Goal: Information Seeking & Learning: Obtain resource

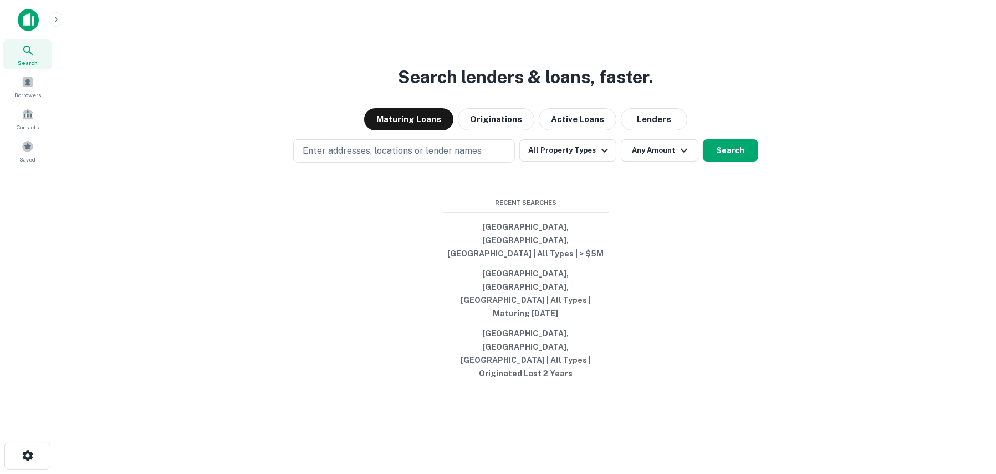
click at [831, 128] on div "Search lenders & loans, faster. Maturing Loans Originations Active Loans Lender…" at bounding box center [525, 264] width 923 height 474
click at [256, 73] on div "Search lenders & loans, faster. Maturing Loans Originations Active Loans Lender…" at bounding box center [525, 264] width 923 height 474
click at [26, 83] on span at bounding box center [28, 82] width 12 height 12
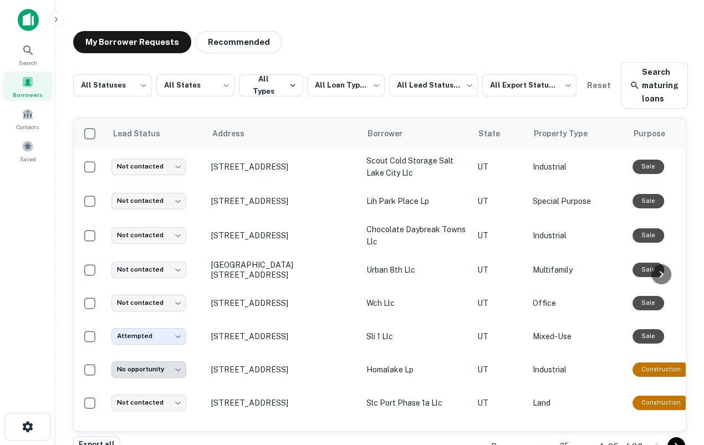
click at [58, 107] on main "**********" at bounding box center [379, 222] width 649 height 445
click at [691, 180] on div "**********" at bounding box center [379, 222] width 631 height 401
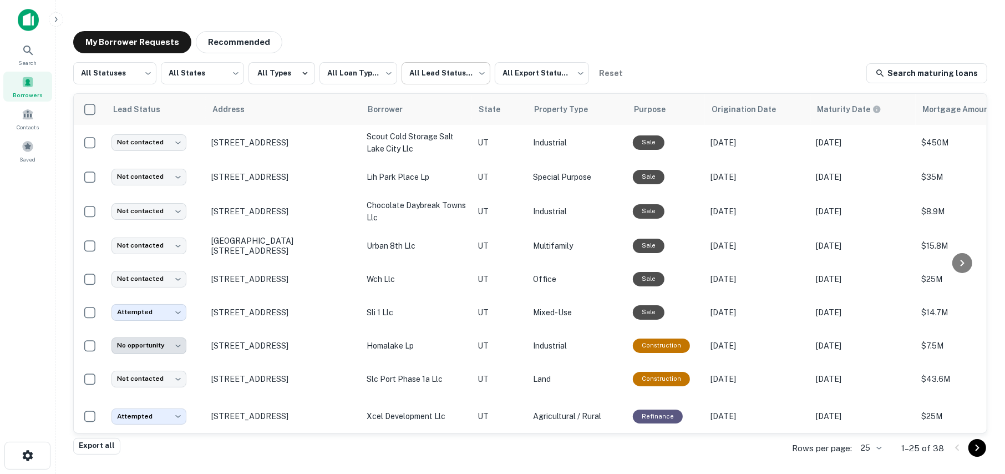
click at [454, 74] on body "**********" at bounding box center [502, 237] width 1005 height 474
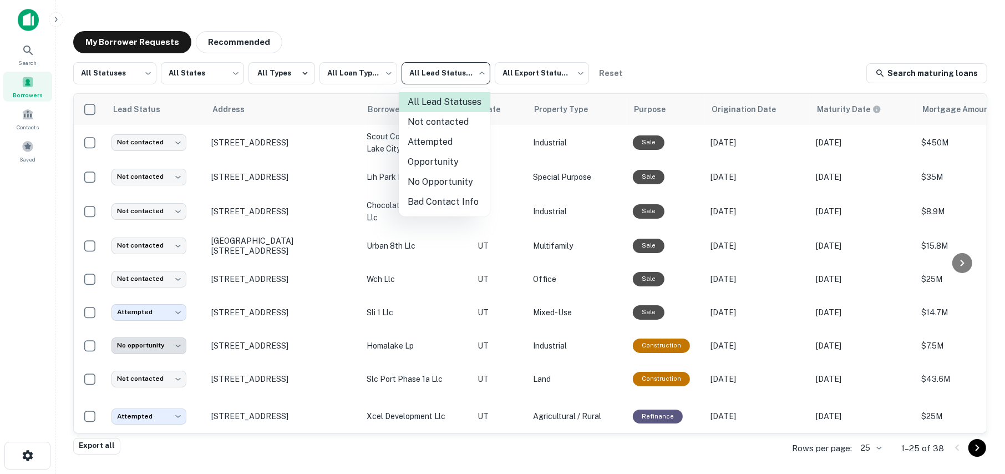
click at [425, 144] on li "Attempted" at bounding box center [444, 142] width 91 height 20
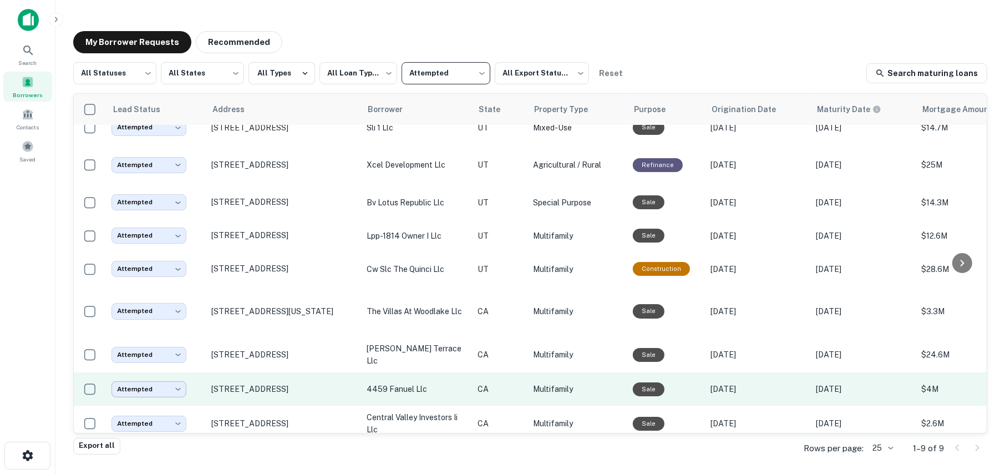
scroll to position [20, 0]
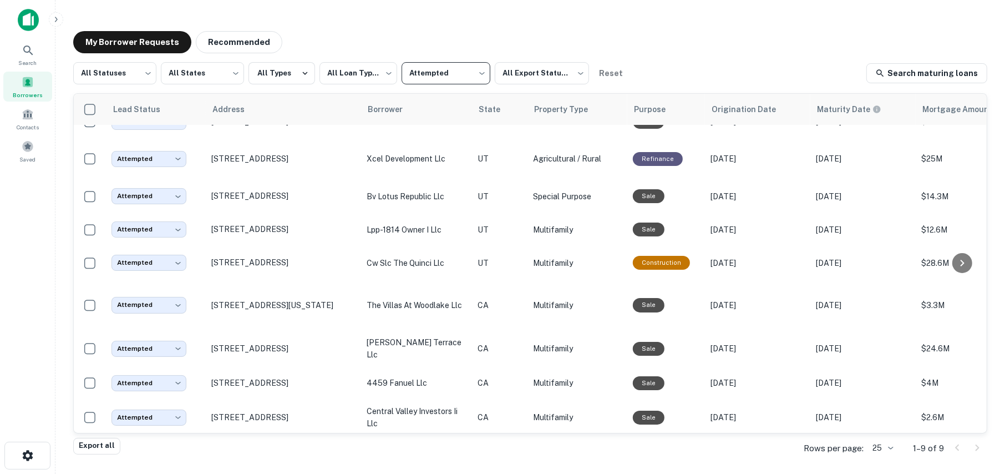
click at [436, 76] on body "**********" at bounding box center [502, 237] width 1005 height 474
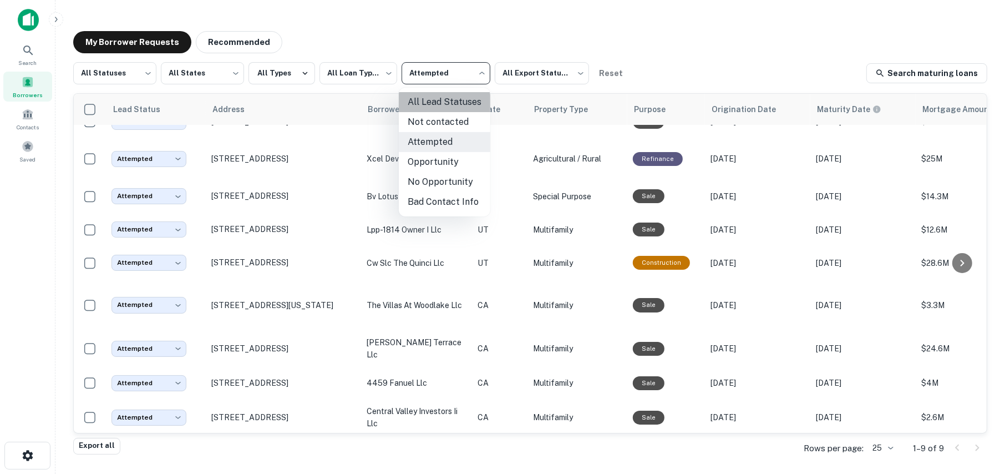
click at [429, 106] on li "All Lead Statuses" at bounding box center [444, 102] width 91 height 20
type input "***"
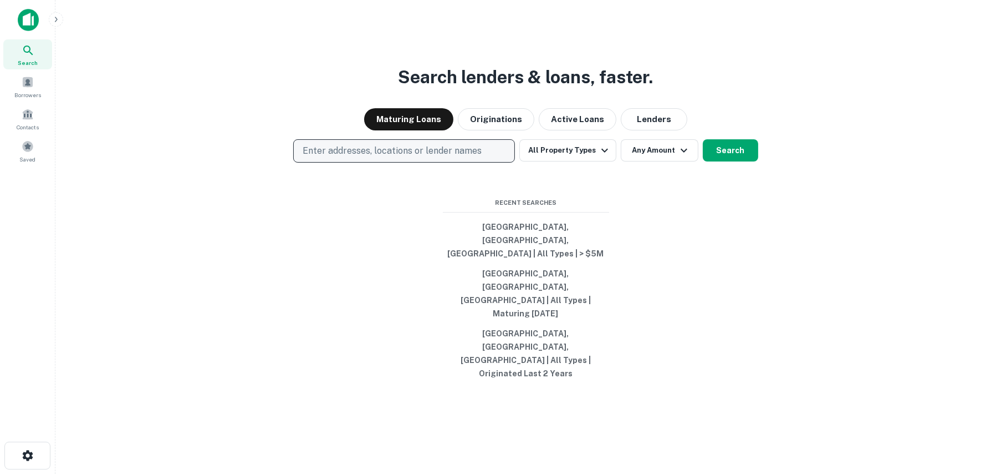
click at [358, 157] on p "Enter addresses, locations or lender names" at bounding box center [392, 150] width 179 height 13
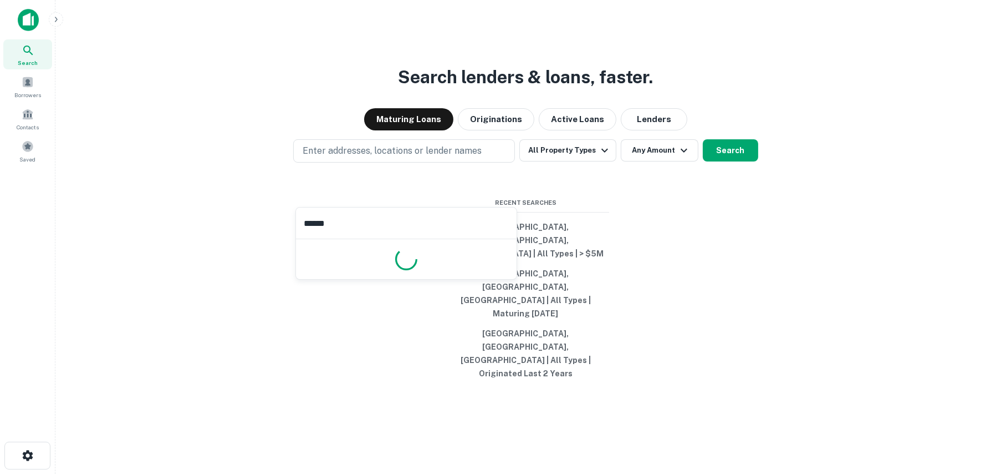
type input "*******"
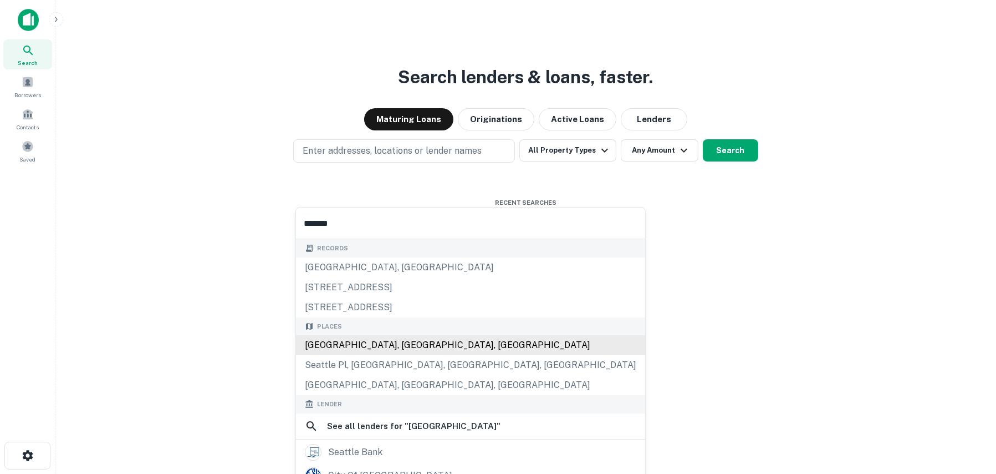
click at [362, 350] on div "Places Seattle, WA, USA Seattle Pl, Los Angeles, CA, USA Seattle Drive, Los Ang…" at bounding box center [470, 356] width 349 height 78
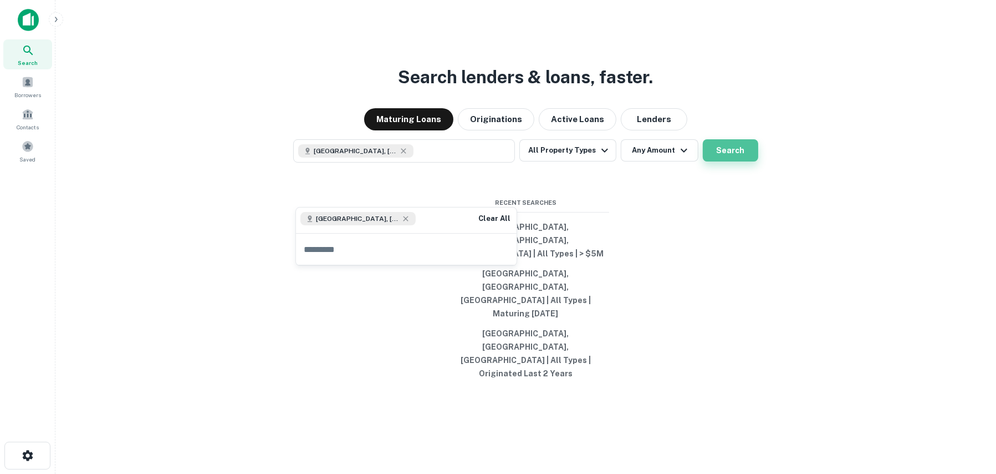
click at [724, 161] on button "Search" at bounding box center [730, 150] width 55 height 22
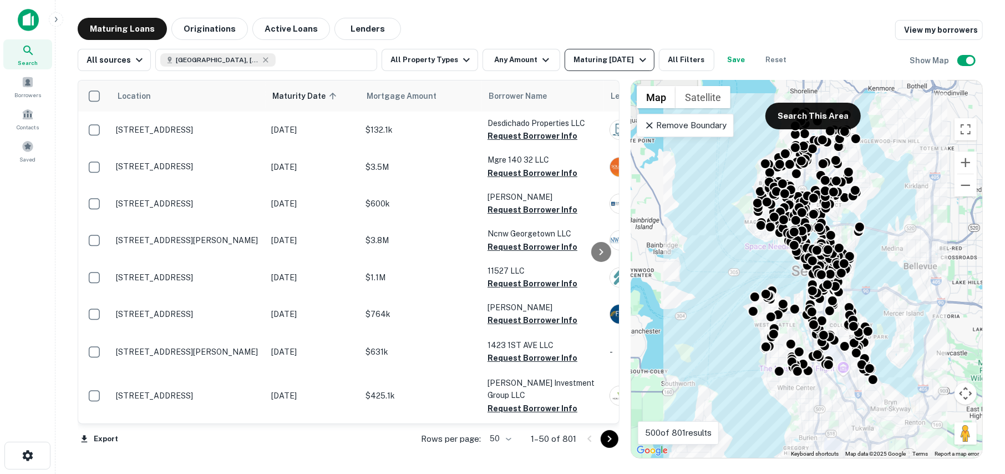
click at [615, 57] on div "Maturing In 1 Year" at bounding box center [610, 59] width 75 height 13
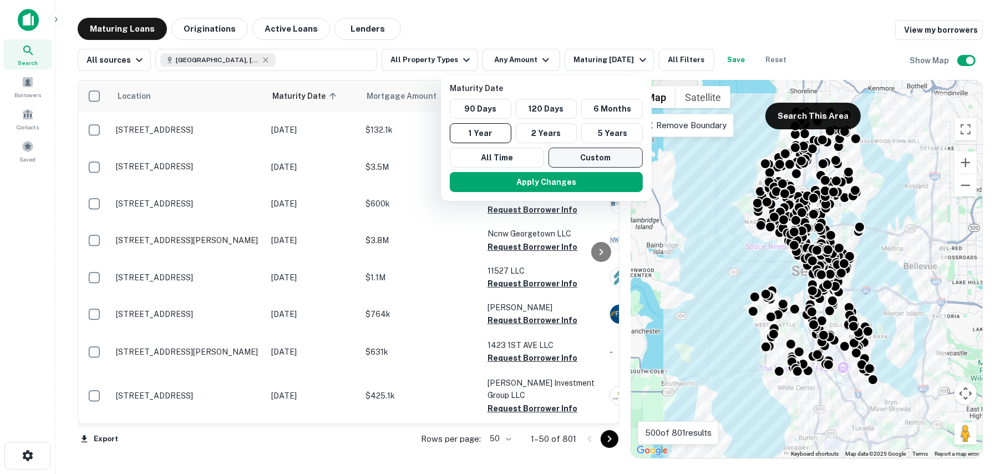
click at [579, 154] on button "Custom" at bounding box center [595, 157] width 94 height 20
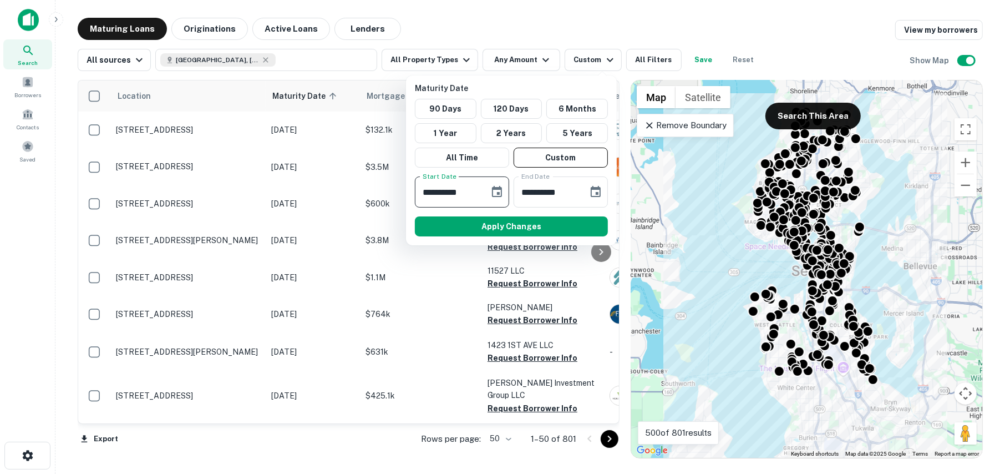
drag, startPoint x: 480, startPoint y: 195, endPoint x: 475, endPoint y: 188, distance: 9.1
click at [475, 188] on input "**********" at bounding box center [448, 191] width 67 height 31
click at [486, 188] on button "Choose date, selected date is Oct 8, 2025" at bounding box center [497, 192] width 22 height 22
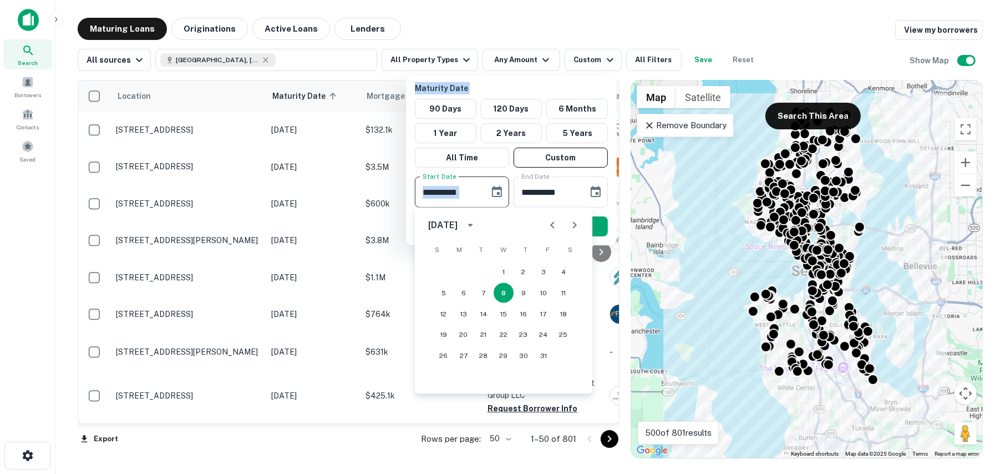
drag, startPoint x: 481, startPoint y: 191, endPoint x: 347, endPoint y: 194, distance: 134.8
click at [347, 194] on div "**********" at bounding box center [502, 237] width 1005 height 474
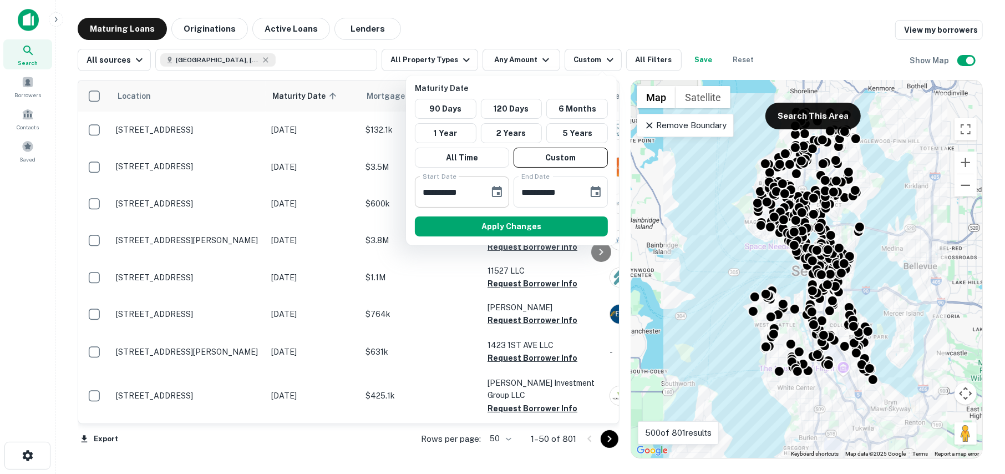
click at [480, 196] on input "**********" at bounding box center [448, 191] width 67 height 31
drag, startPoint x: 477, startPoint y: 191, endPoint x: 399, endPoint y: 191, distance: 78.7
click at [399, 191] on div "**********" at bounding box center [502, 237] width 1005 height 474
click at [434, 197] on input "**********" at bounding box center [448, 191] width 67 height 31
click at [423, 196] on input "**********" at bounding box center [448, 191] width 67 height 31
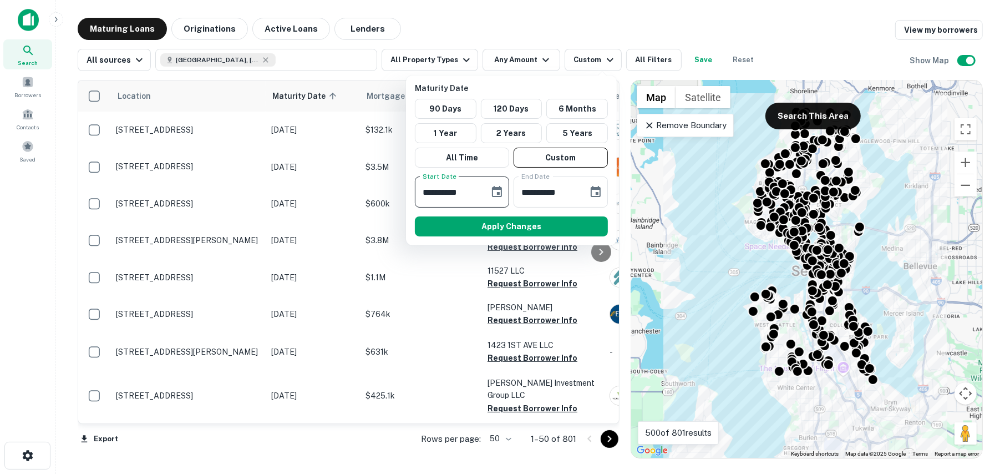
type input "**********"
click at [520, 231] on button "Apply Changes" at bounding box center [511, 226] width 193 height 20
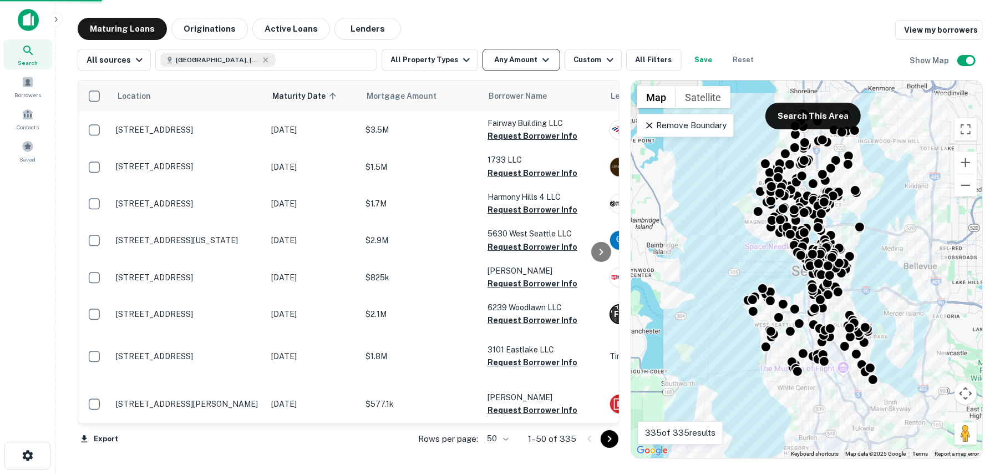
click at [528, 62] on button "Any Amount" at bounding box center [521, 60] width 78 height 22
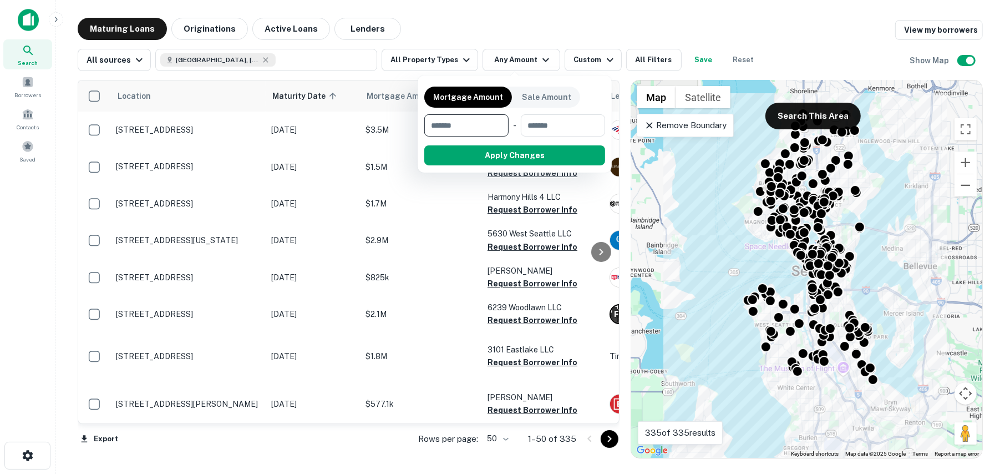
click at [462, 123] on input "number" at bounding box center [462, 125] width 77 height 22
type input "*******"
click at [510, 156] on button "Apply Changes" at bounding box center [534, 155] width 141 height 20
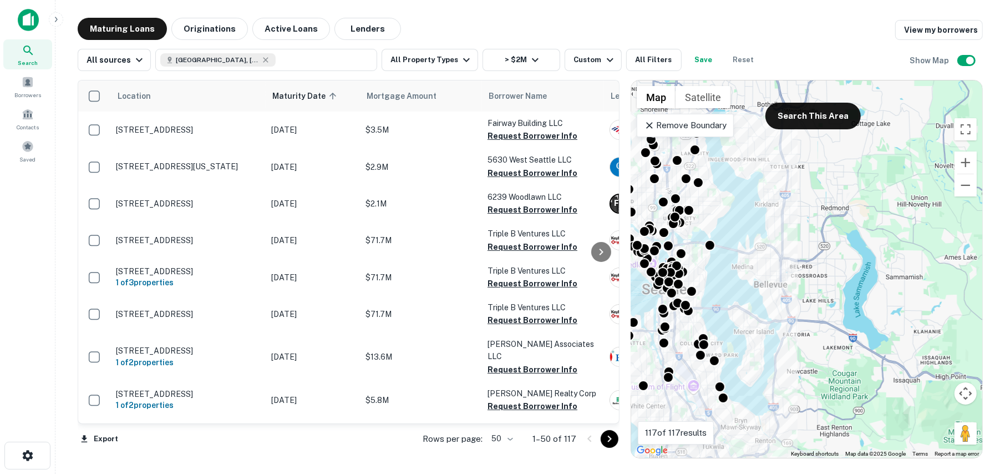
drag, startPoint x: 887, startPoint y: 256, endPoint x: 771, endPoint y: 272, distance: 117.5
click at [771, 272] on div "To activate drag with keyboard, press Alt + Enter. Once in keyboard drag state,…" at bounding box center [806, 268] width 351 height 377
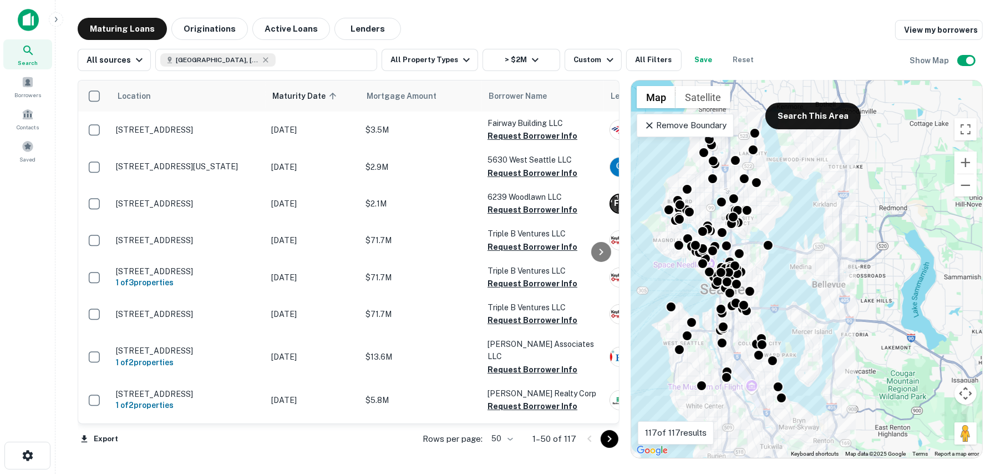
drag, startPoint x: 770, startPoint y: 272, endPoint x: 832, endPoint y: 272, distance: 61.5
click at [832, 272] on div "To activate drag with keyboard, press Alt + Enter. Once in keyboard drag state,…" at bounding box center [806, 268] width 351 height 377
click at [971, 186] on button "Zoom out" at bounding box center [965, 185] width 22 height 22
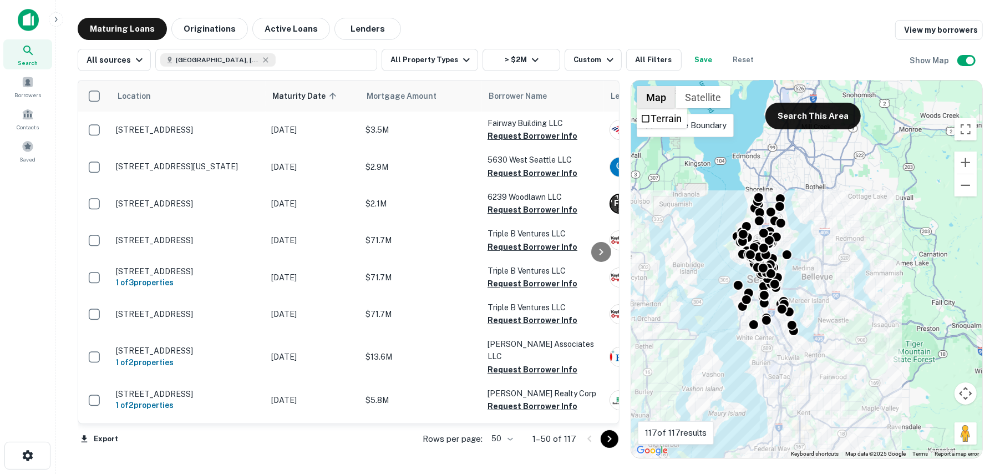
click at [650, 98] on button "Map" at bounding box center [656, 97] width 39 height 22
click at [643, 118] on span "Terrain" at bounding box center [645, 119] width 10 height 10
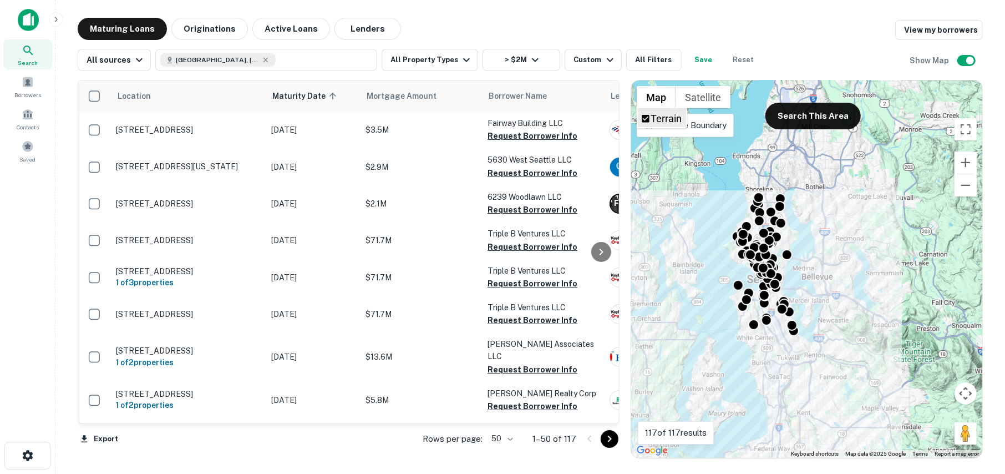
click at [643, 119] on span "Terrain" at bounding box center [645, 119] width 10 height 10
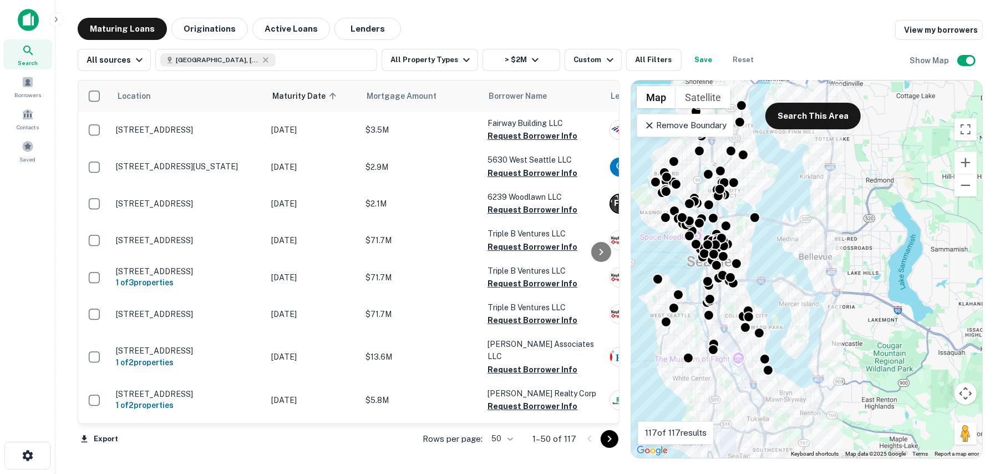
click at [819, 231] on div "To activate drag with keyboard, press Alt + Enter. Once in keyboard drag state,…" at bounding box center [806, 268] width 351 height 377
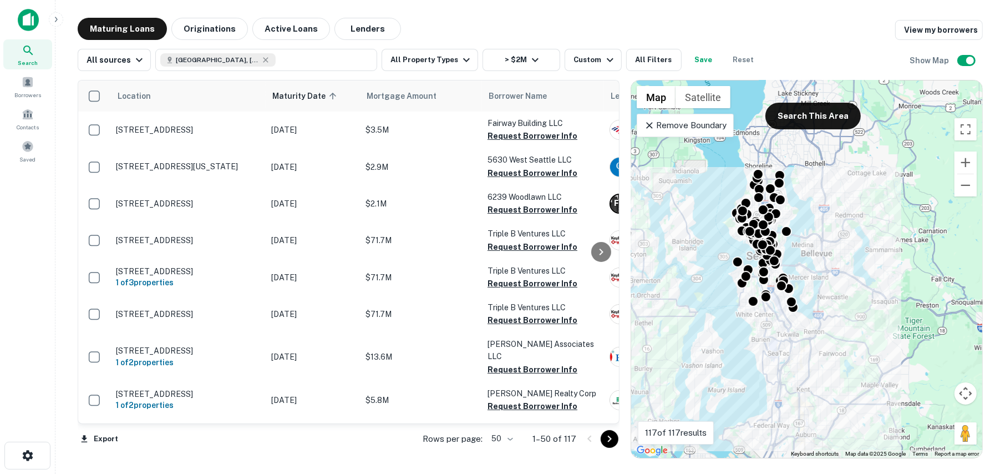
click at [815, 239] on div "To activate drag with keyboard, press Alt + Enter. Once in keyboard drag state,…" at bounding box center [806, 268] width 351 height 377
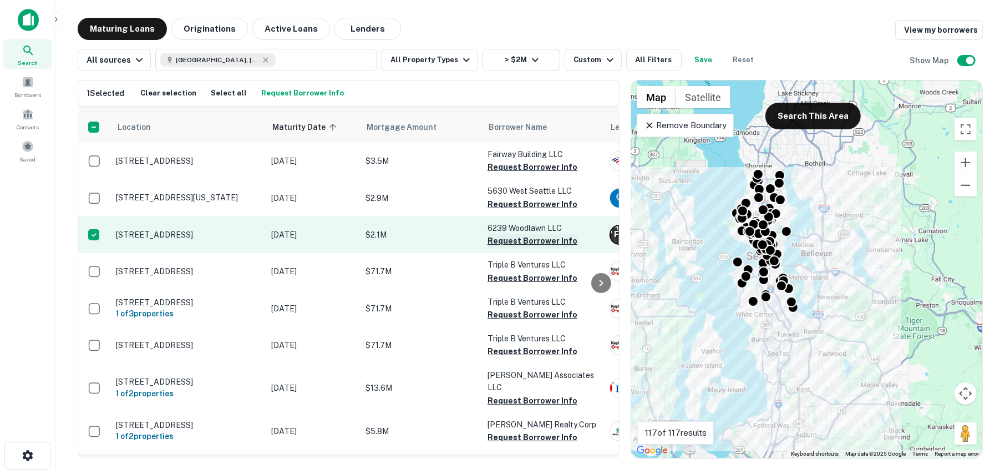
click at [530, 238] on button "Request Borrower Info" at bounding box center [532, 240] width 90 height 13
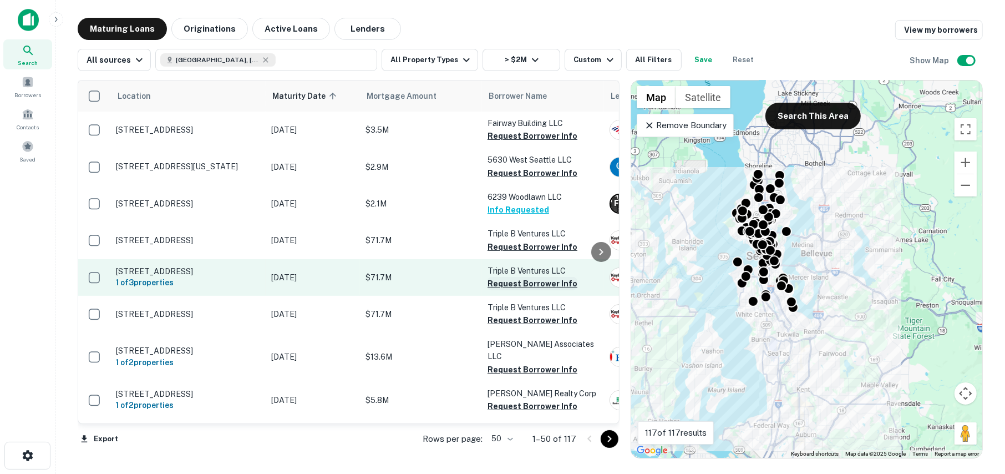
click at [518, 280] on button "Request Borrower Info" at bounding box center [532, 283] width 90 height 13
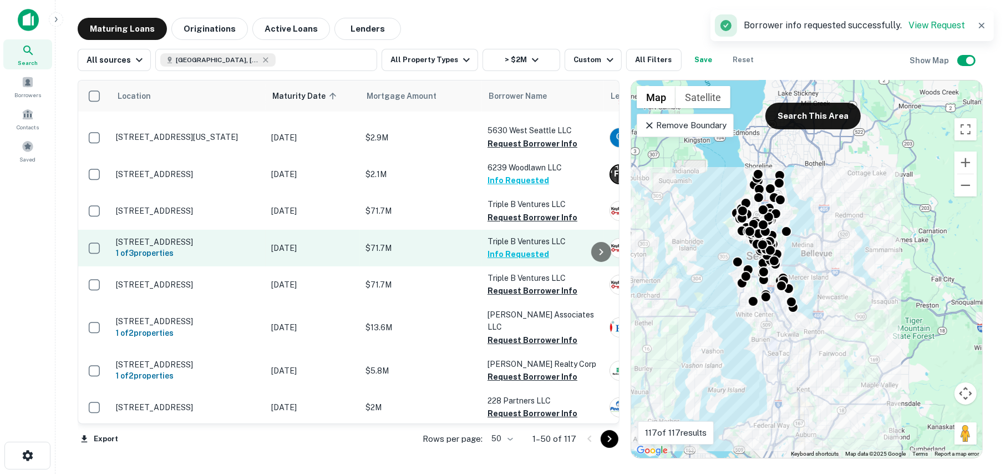
scroll to position [55, 0]
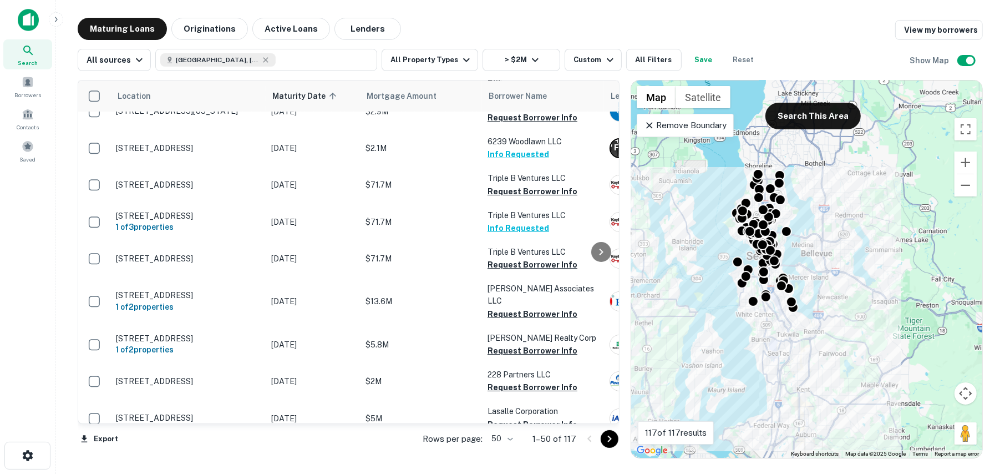
click at [262, 8] on main "Maturing Loans Originations Active Loans Lenders View my borrowers All sources …" at bounding box center [529, 237] width 949 height 474
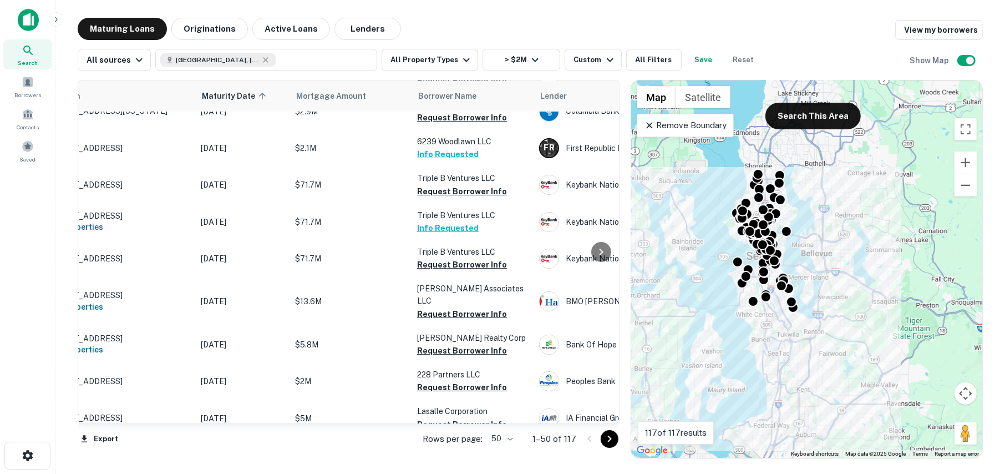
scroll to position [55, 9]
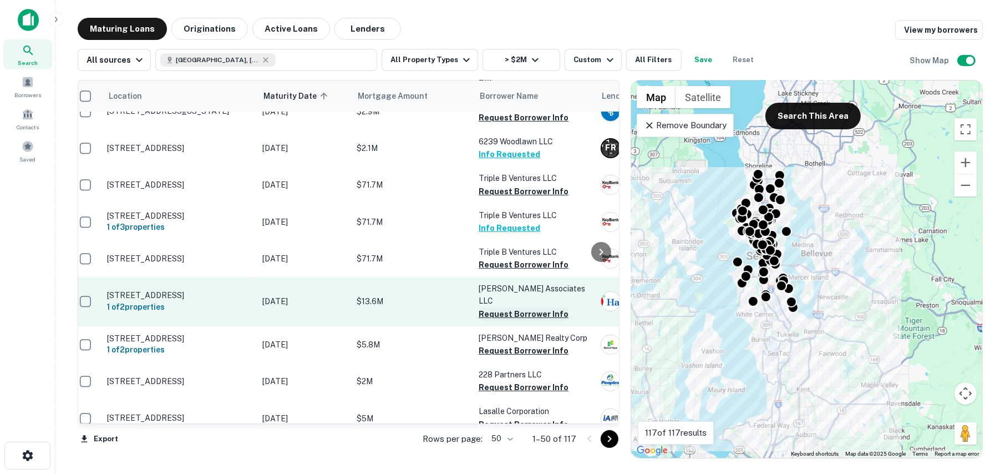
click at [507, 312] on button "Request Borrower Info" at bounding box center [524, 313] width 90 height 13
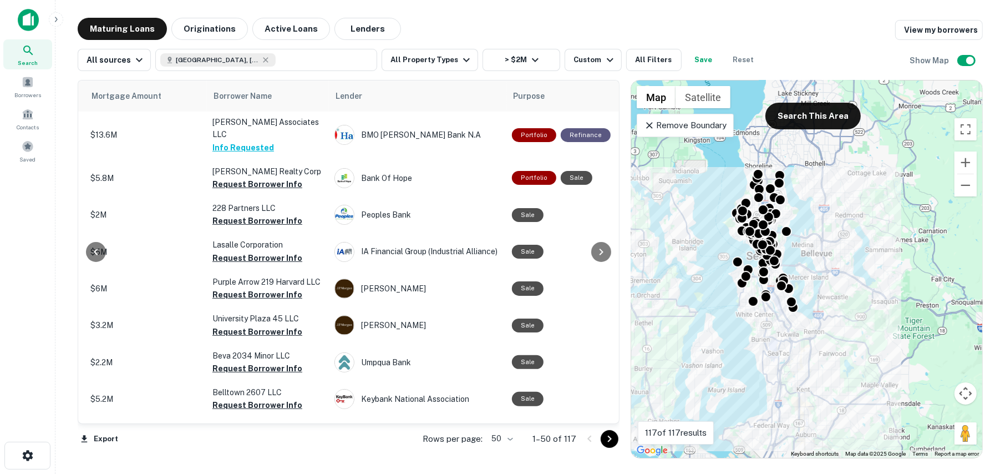
scroll to position [222, 238]
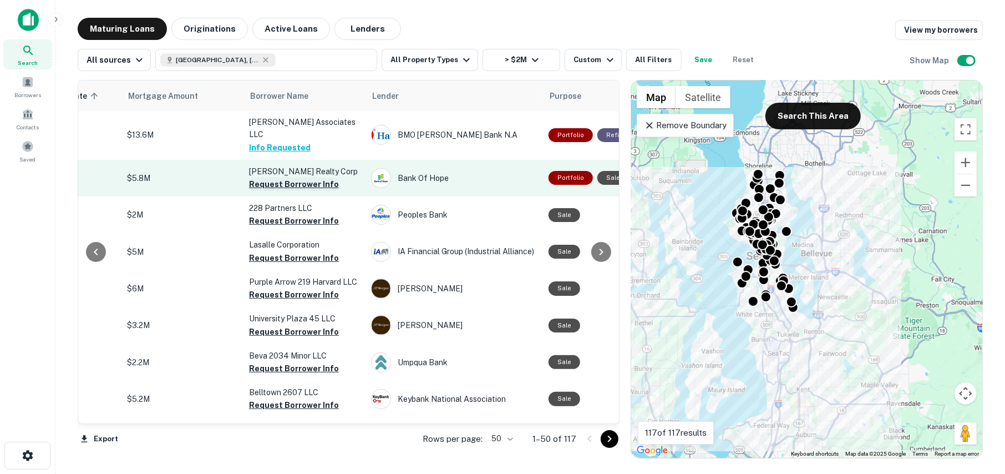
click at [281, 182] on button "Request Borrower Info" at bounding box center [294, 183] width 90 height 13
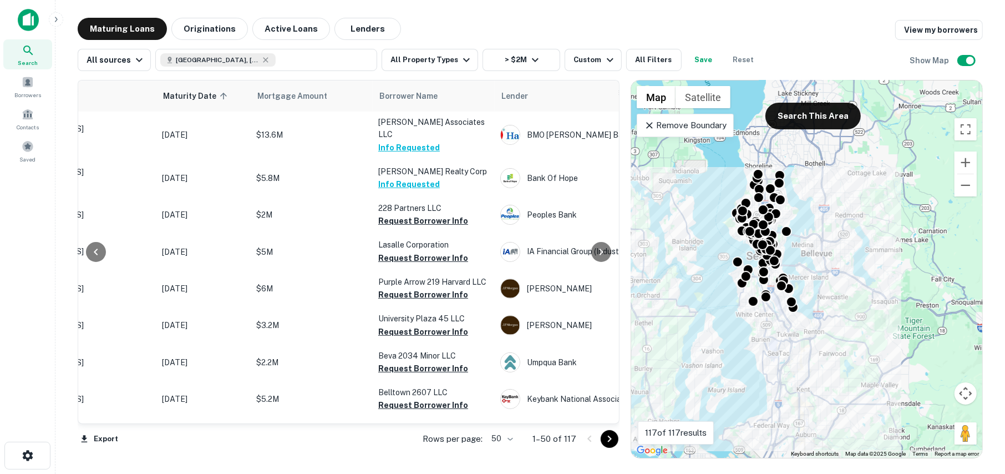
scroll to position [222, 209]
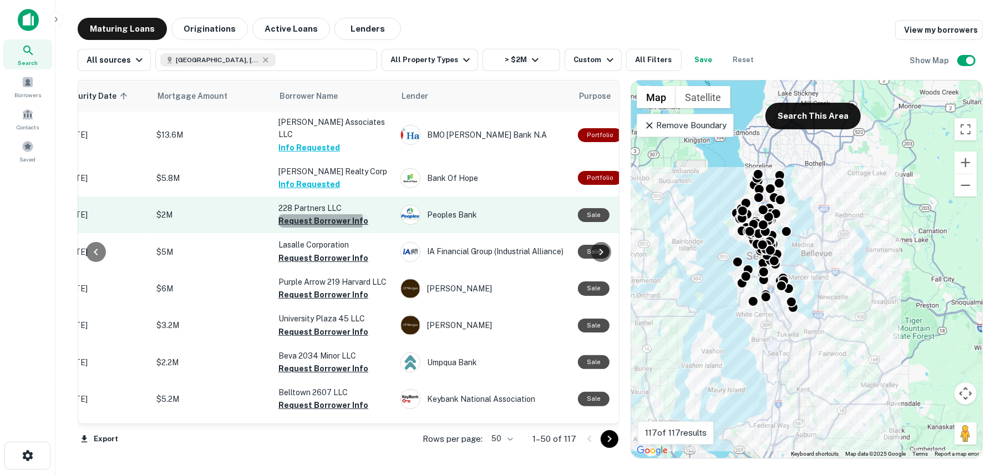
click at [311, 220] on button "Request Borrower Info" at bounding box center [323, 220] width 90 height 13
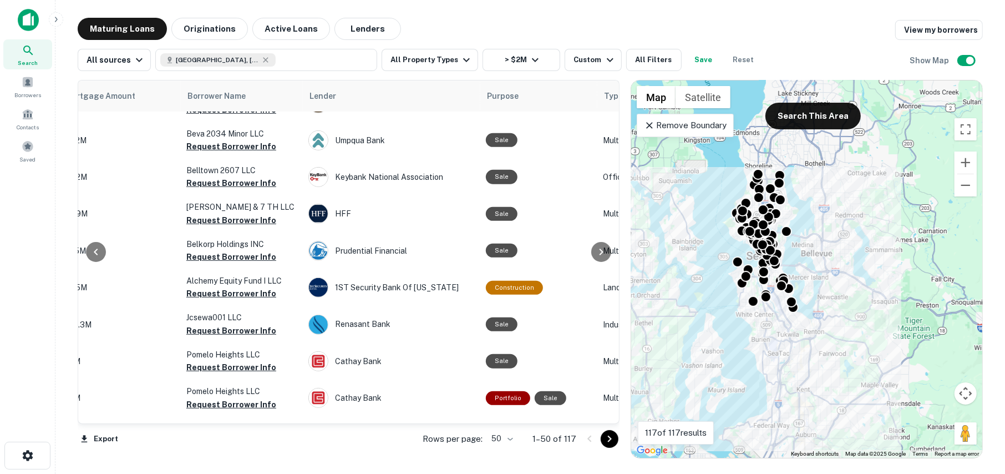
scroll to position [444, 93]
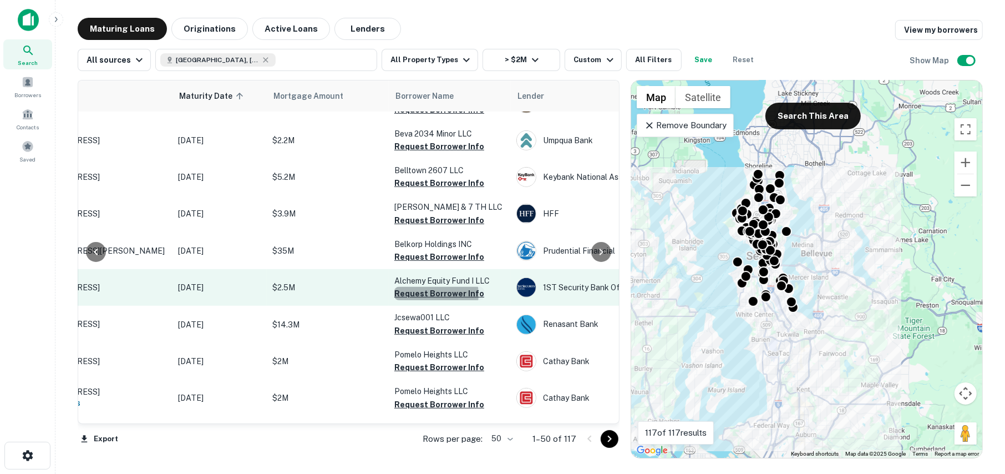
click at [434, 294] on button "Request Borrower Info" at bounding box center [439, 293] width 90 height 13
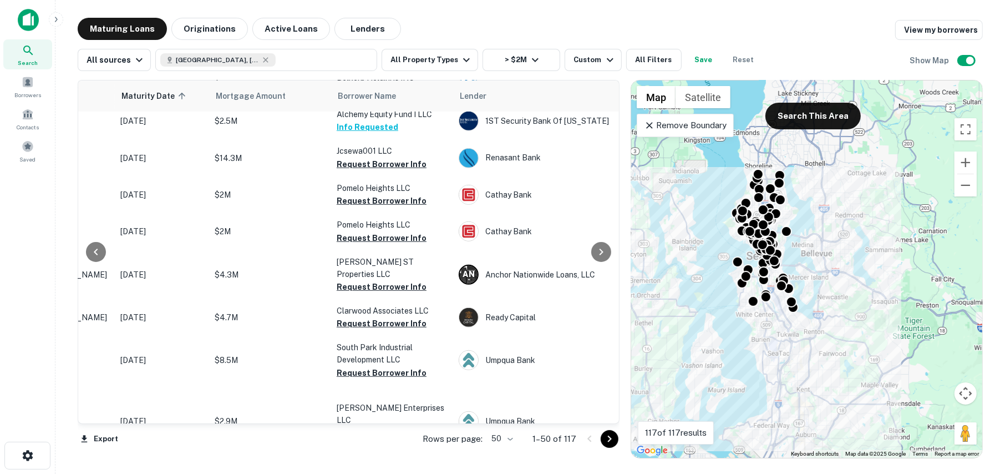
scroll to position [610, 37]
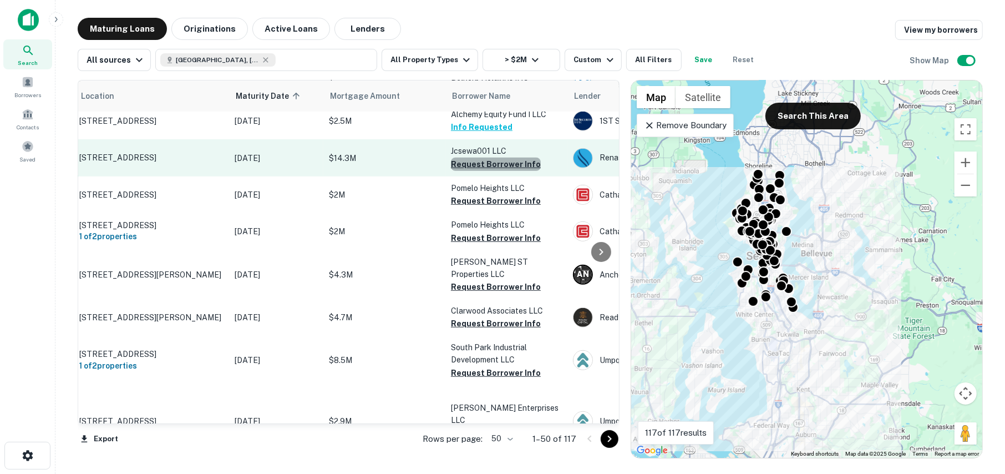
click at [501, 165] on button "Request Borrower Info" at bounding box center [496, 163] width 90 height 13
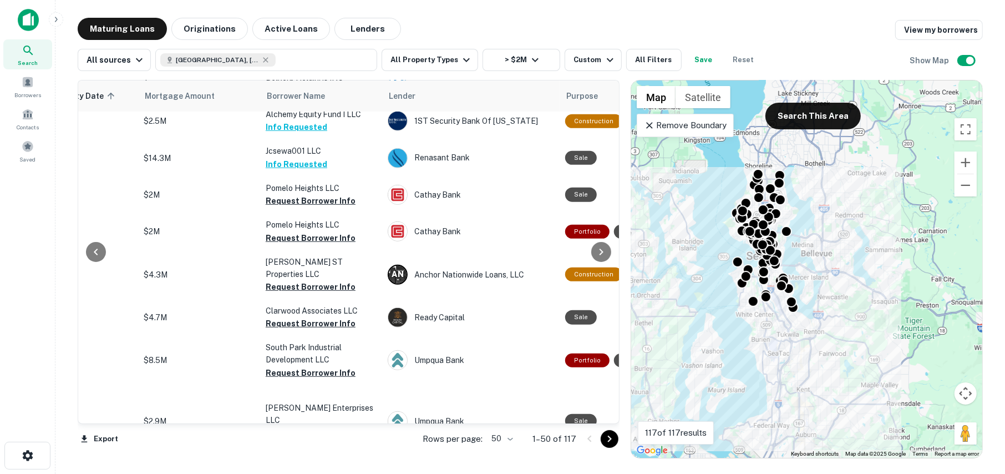
scroll to position [610, 213]
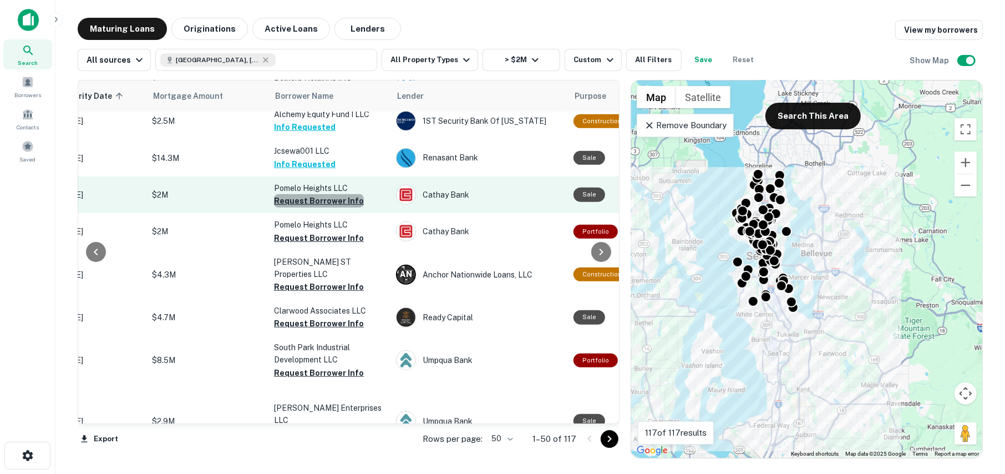
click at [322, 201] on button "Request Borrower Info" at bounding box center [319, 200] width 90 height 13
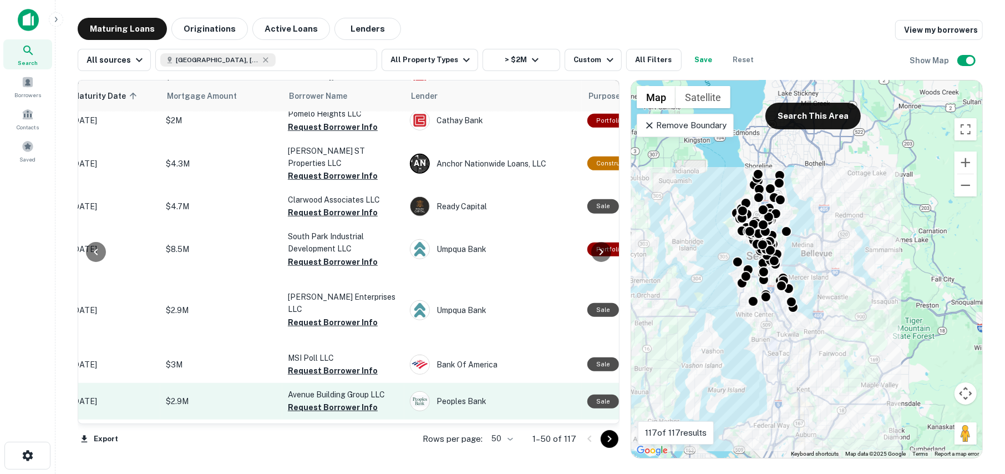
scroll to position [721, 198]
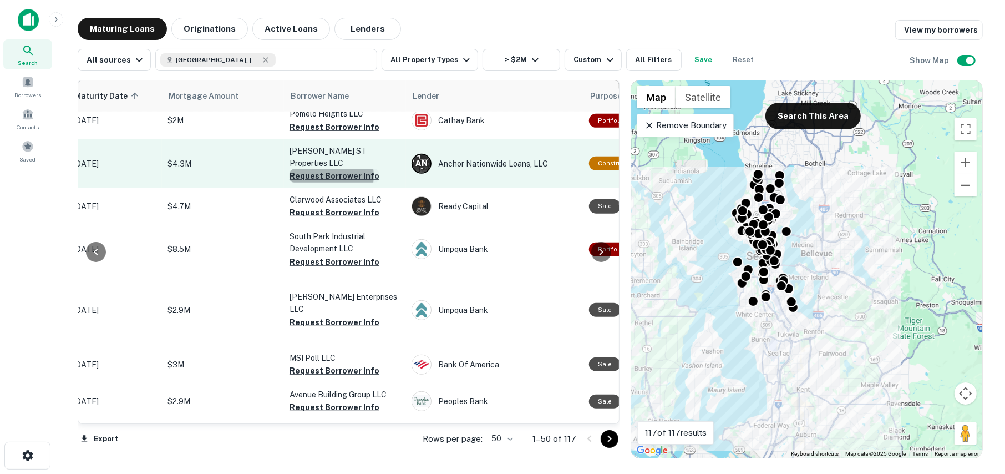
click at [318, 169] on button "Request Borrower Info" at bounding box center [334, 175] width 90 height 13
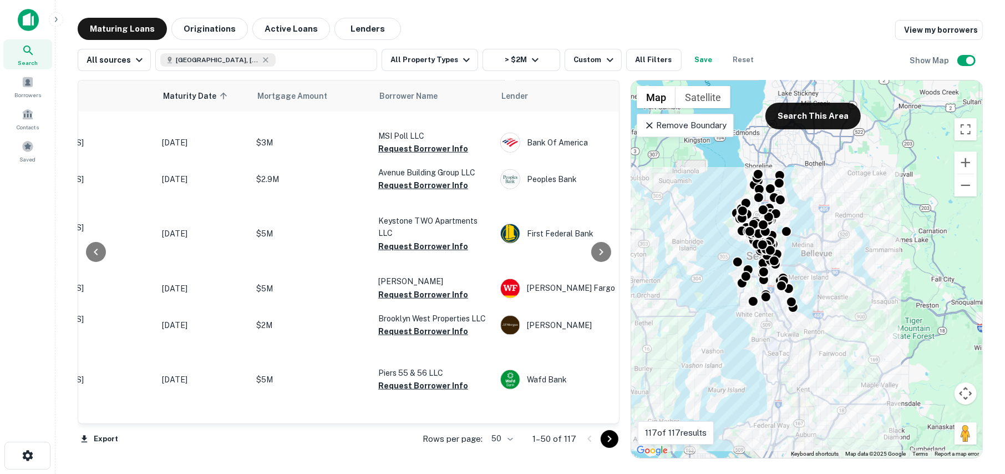
scroll to position [943, 100]
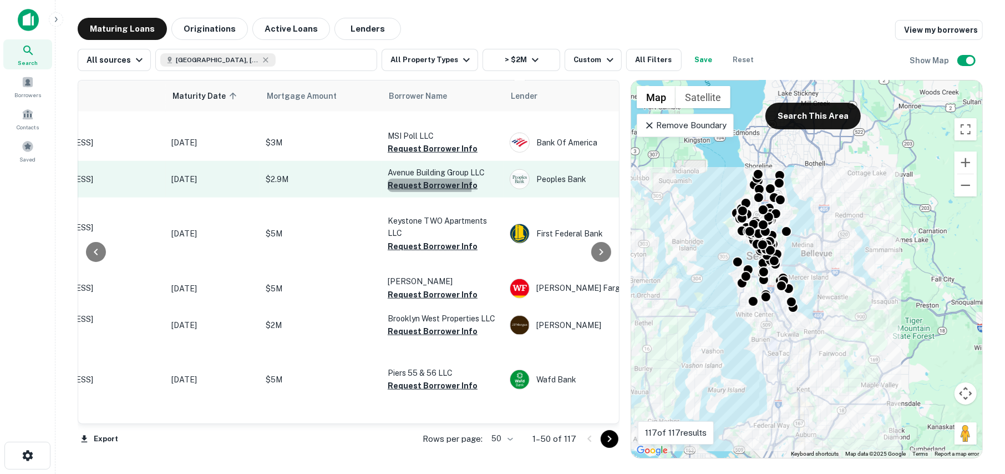
click at [420, 179] on button "Request Borrower Info" at bounding box center [433, 185] width 90 height 13
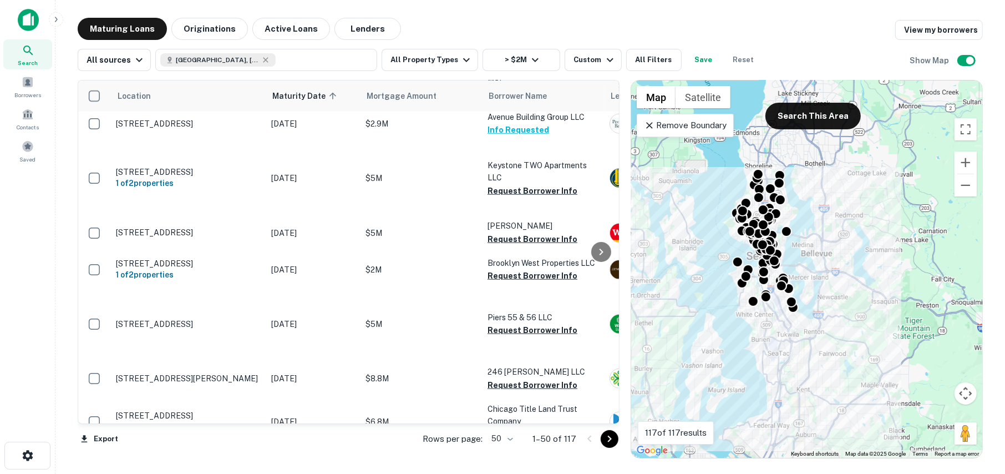
scroll to position [998, 63]
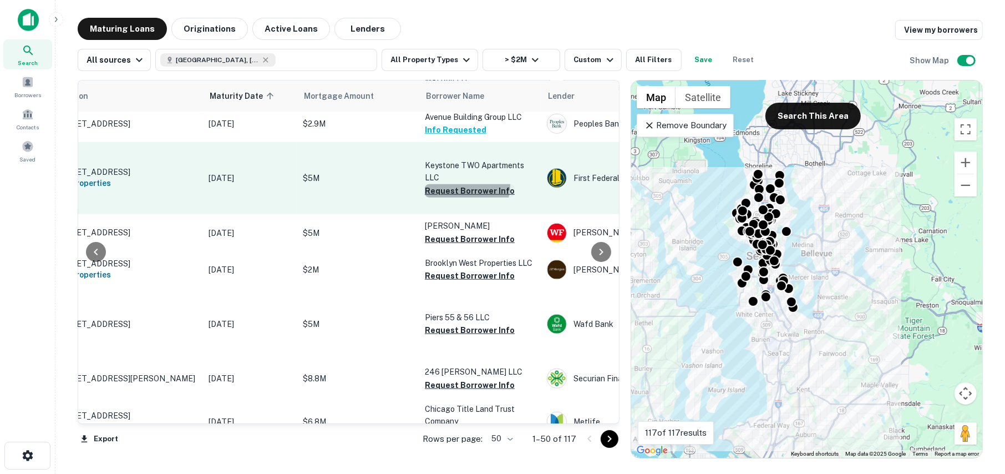
click at [464, 184] on button "Request Borrower Info" at bounding box center [470, 190] width 90 height 13
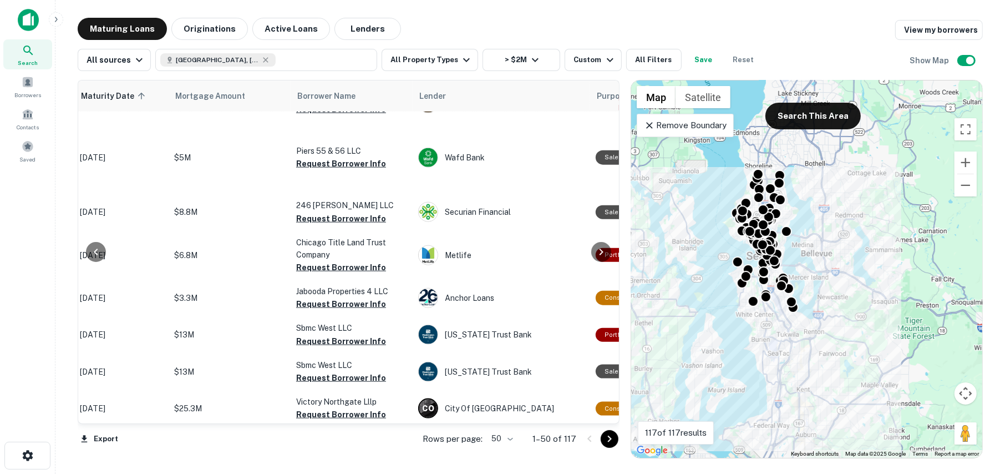
scroll to position [1164, 109]
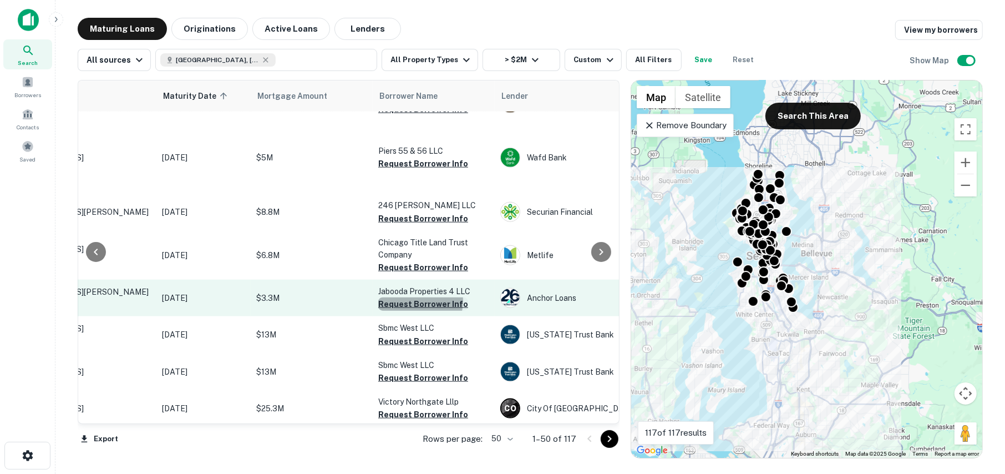
click at [409, 297] on button "Request Borrower Info" at bounding box center [423, 303] width 90 height 13
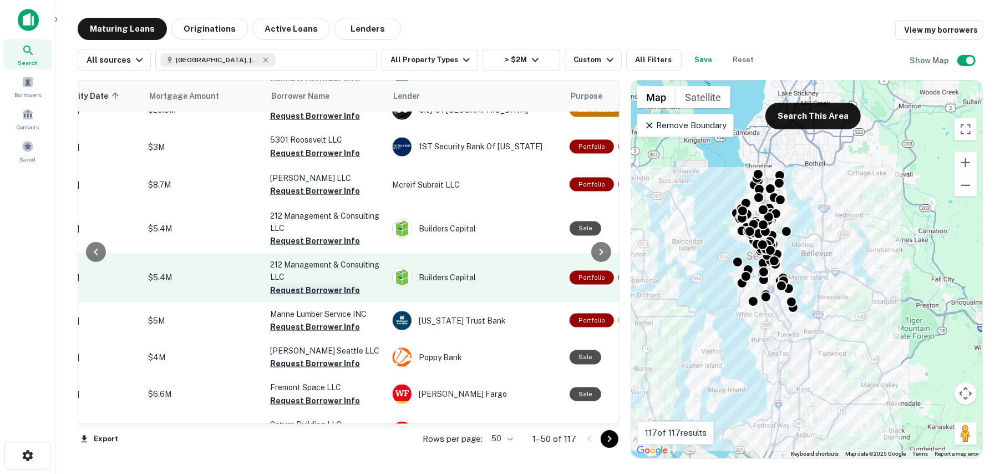
scroll to position [1497, 217]
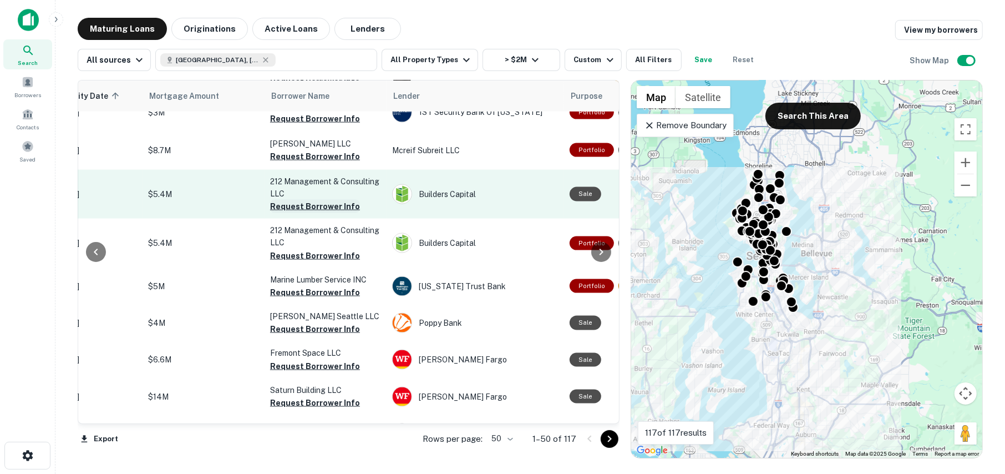
click at [297, 213] on button "Request Borrower Info" at bounding box center [315, 206] width 90 height 13
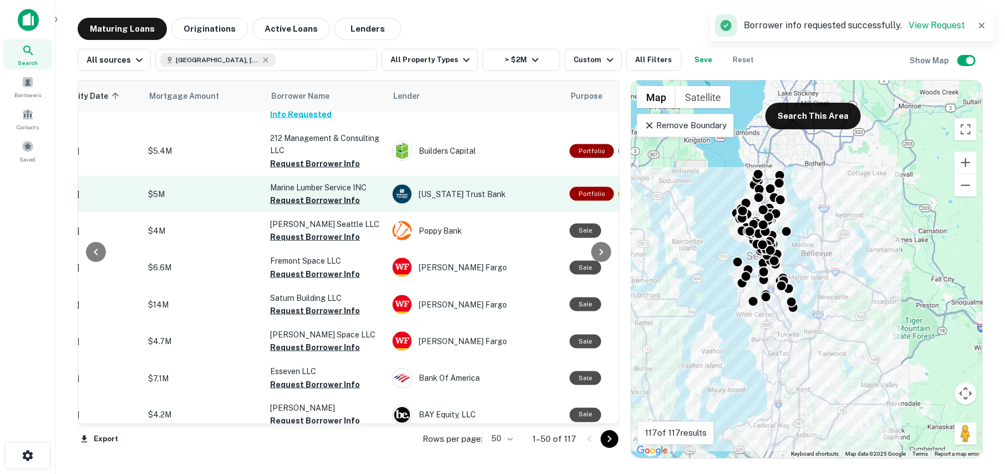
scroll to position [1608, 217]
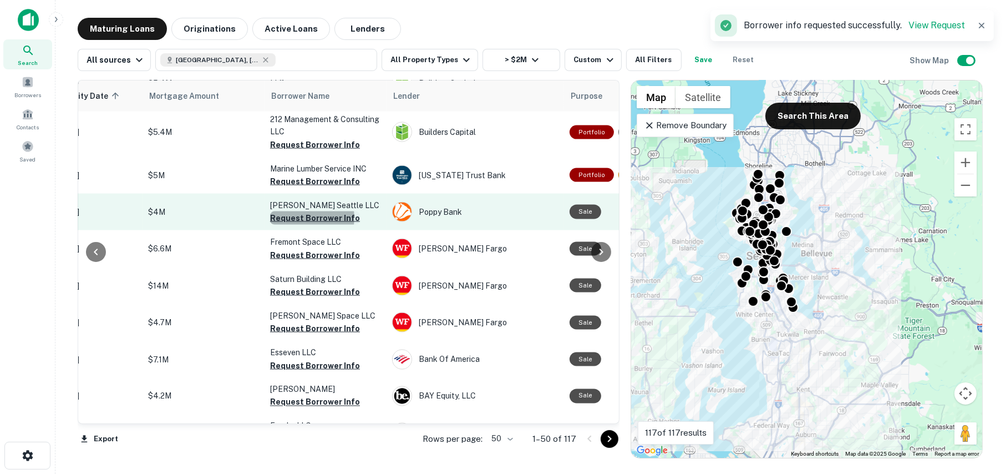
click at [303, 225] on button "Request Borrower Info" at bounding box center [315, 217] width 90 height 13
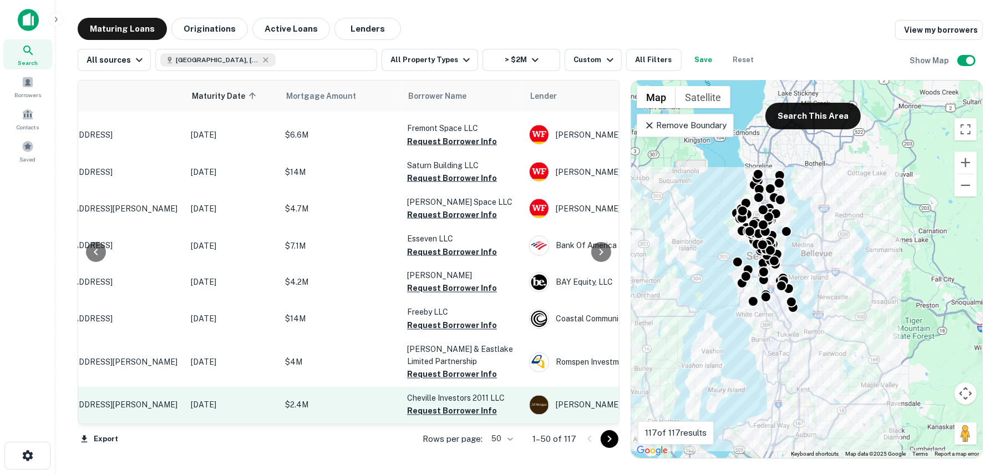
scroll to position [1738, 77]
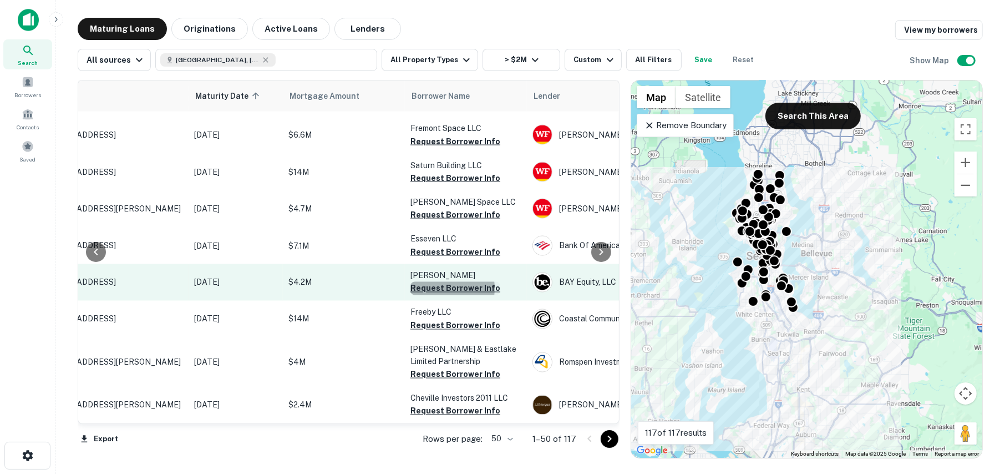
click at [430, 282] on button "Request Borrower Info" at bounding box center [455, 288] width 90 height 13
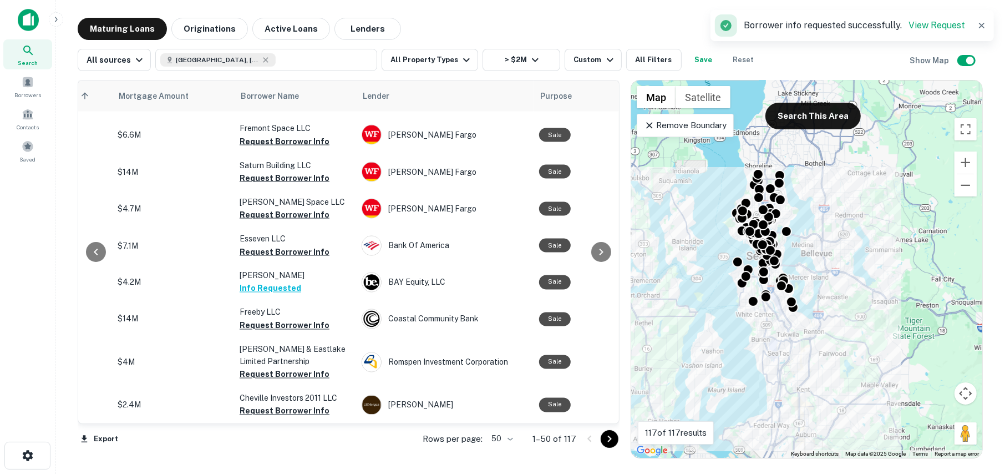
scroll to position [1738, 272]
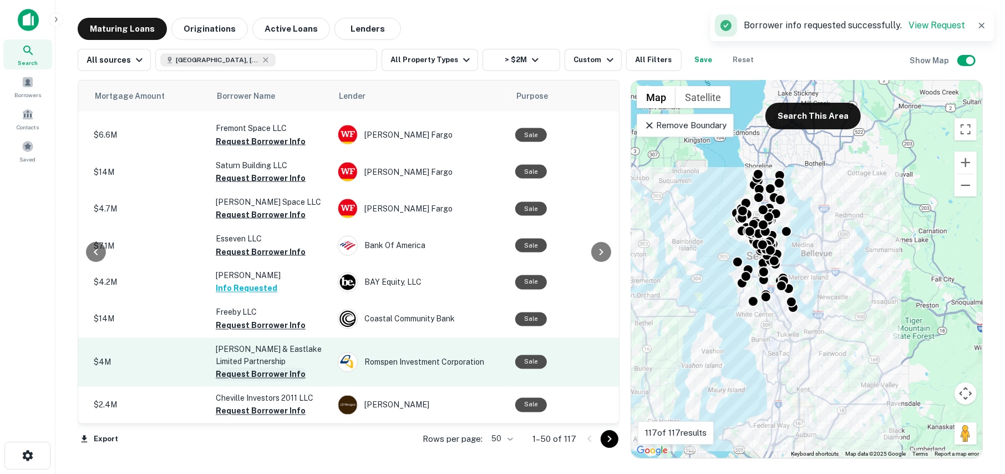
click at [244, 368] on button "Request Borrower Info" at bounding box center [261, 374] width 90 height 13
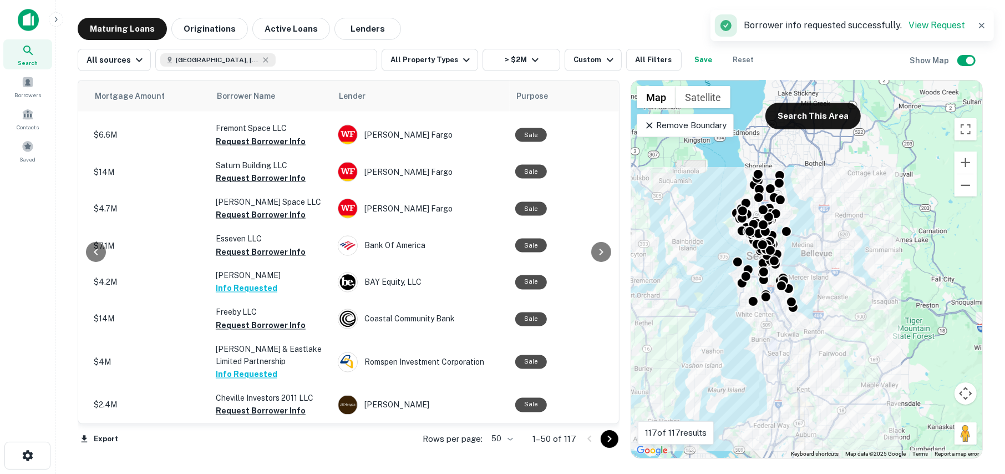
click at [609, 439] on icon "Go to next page" at bounding box center [610, 438] width 4 height 7
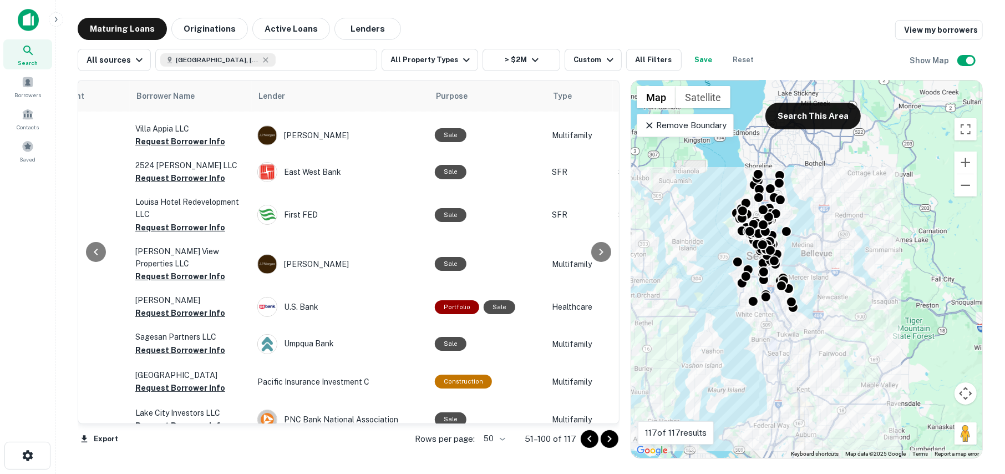
scroll to position [166, 213]
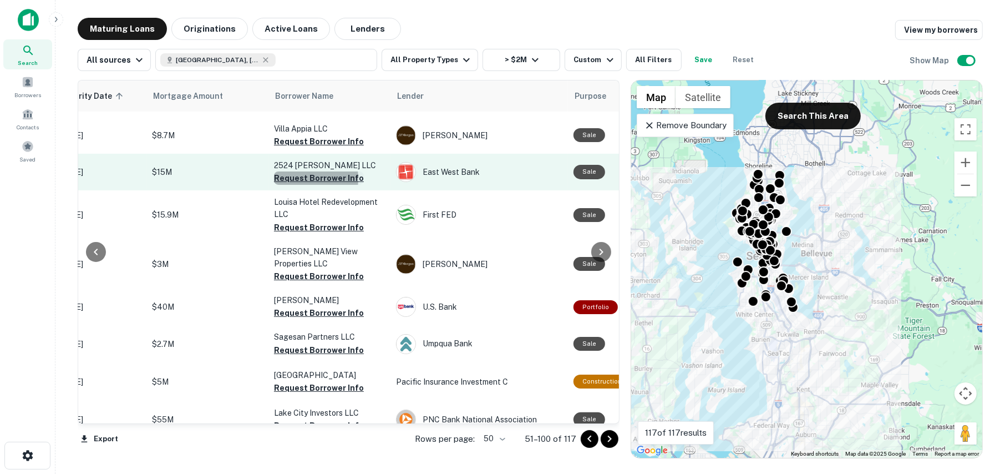
click at [287, 171] on button "Request Borrower Info" at bounding box center [319, 177] width 90 height 13
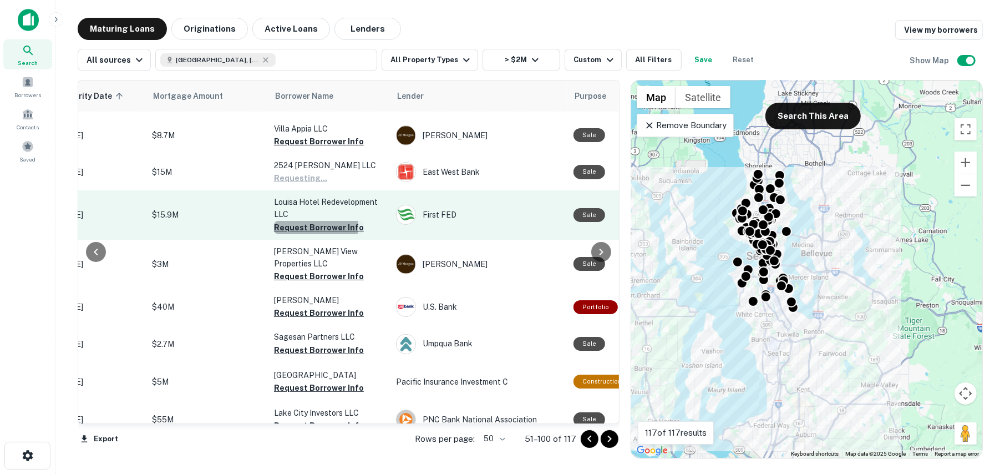
click at [297, 221] on button "Request Borrower Info" at bounding box center [319, 227] width 90 height 13
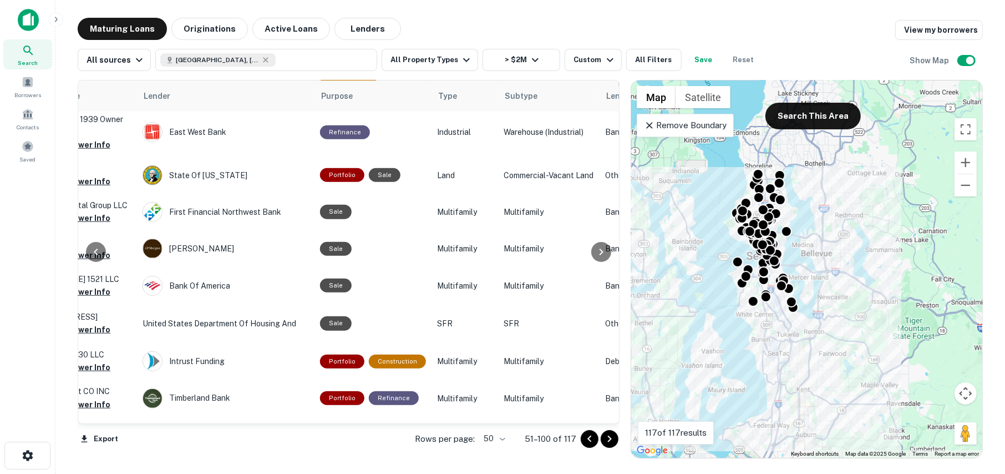
scroll to position [887, 407]
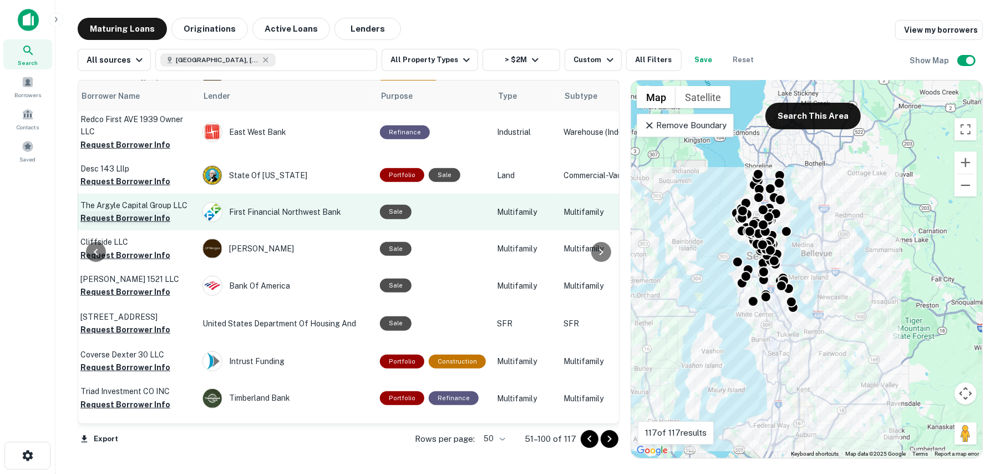
click at [120, 211] on button "Request Borrower Info" at bounding box center [125, 217] width 90 height 13
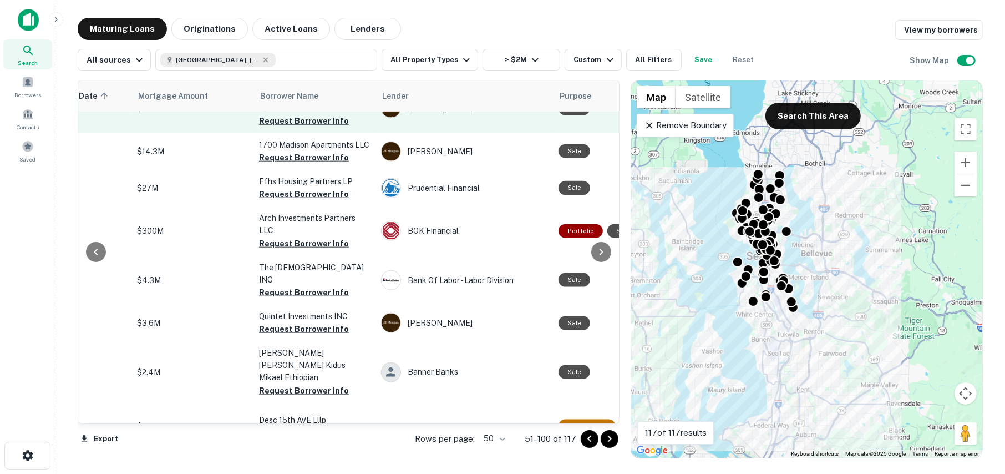
scroll to position [1275, 228]
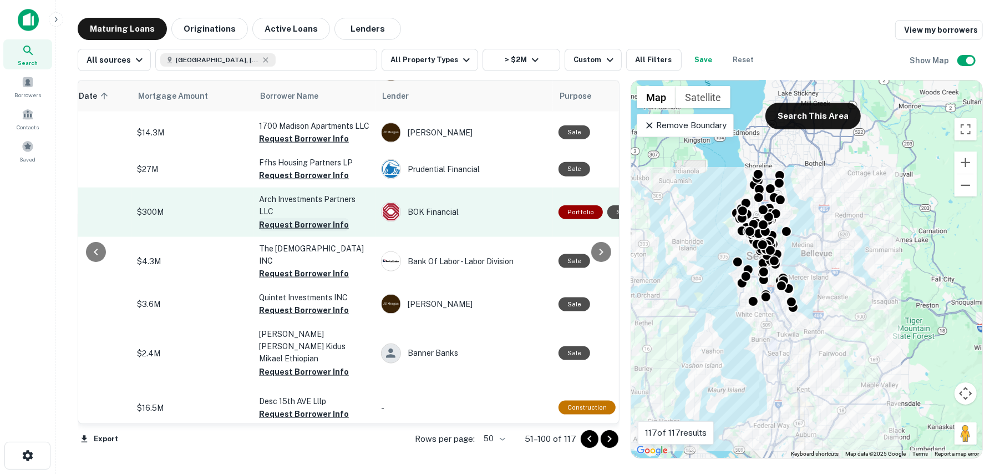
click at [279, 218] on button "Request Borrower Info" at bounding box center [304, 224] width 90 height 13
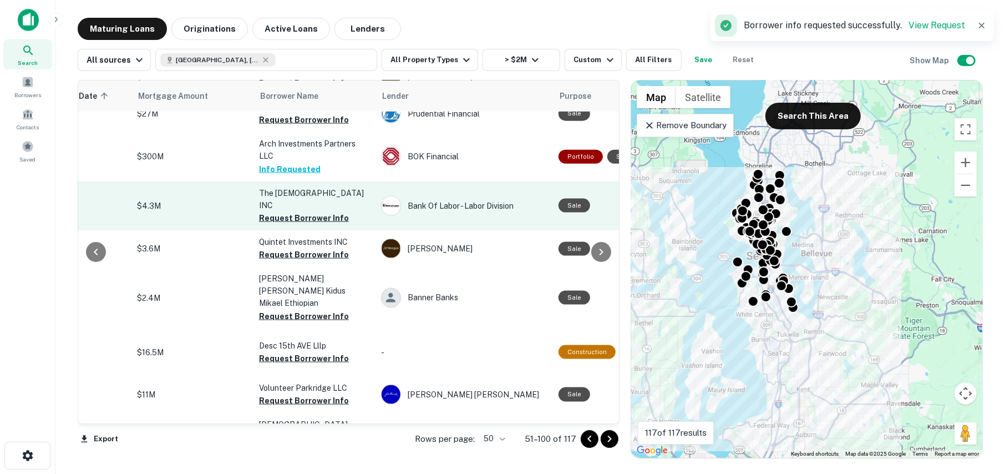
scroll to position [1386, 228]
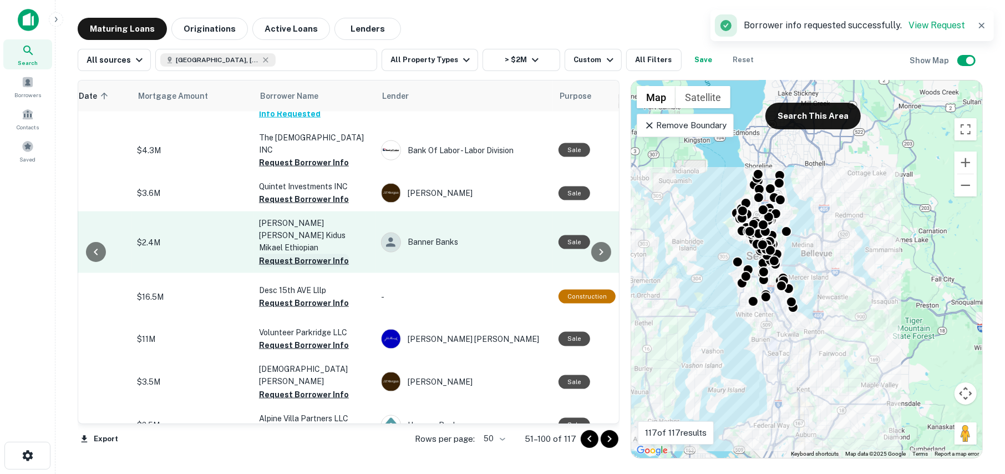
click at [278, 254] on button "Request Borrower Info" at bounding box center [304, 260] width 90 height 13
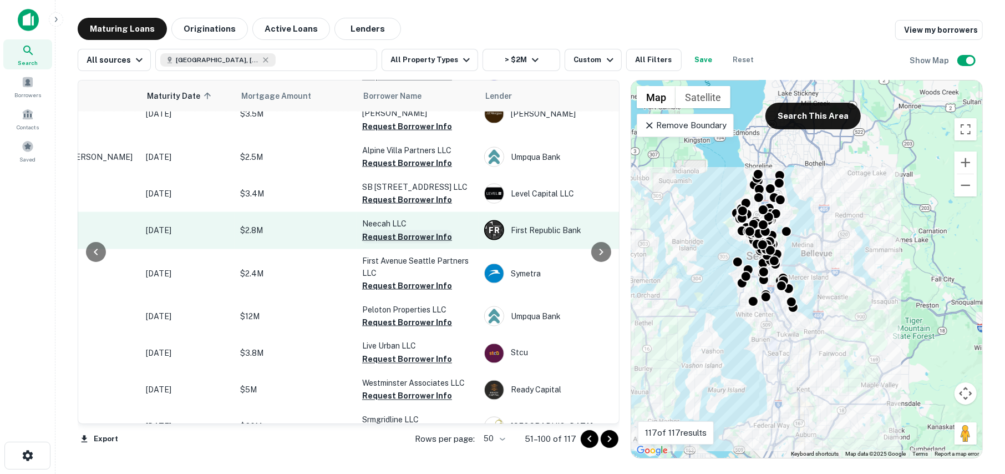
scroll to position [1663, 125]
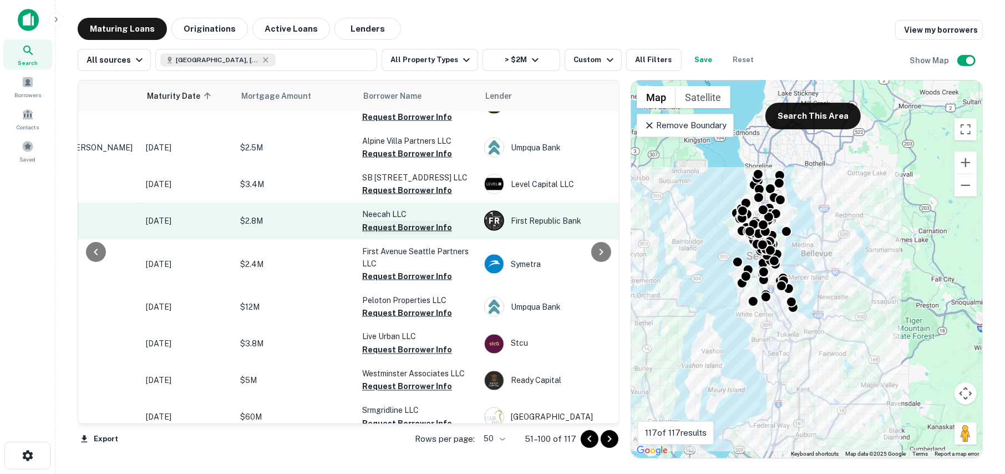
click at [382, 221] on button "Request Borrower Info" at bounding box center [407, 227] width 90 height 13
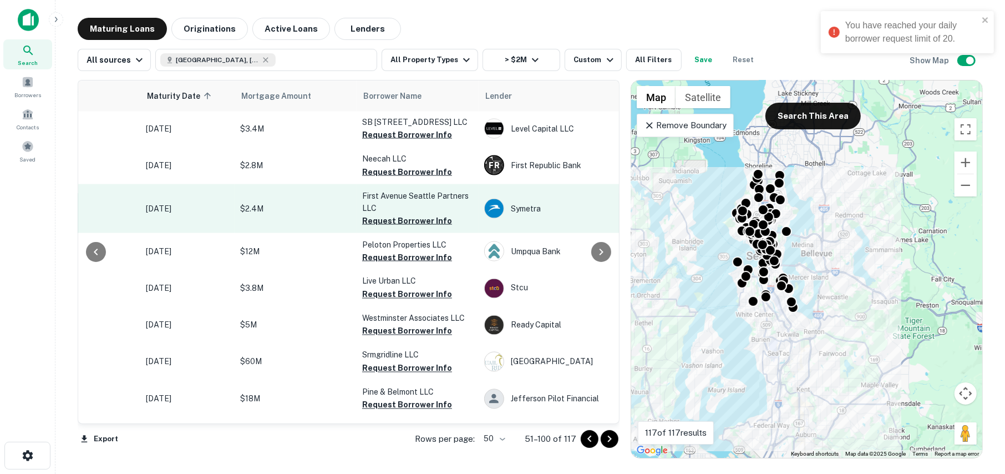
scroll to position [1774, 125]
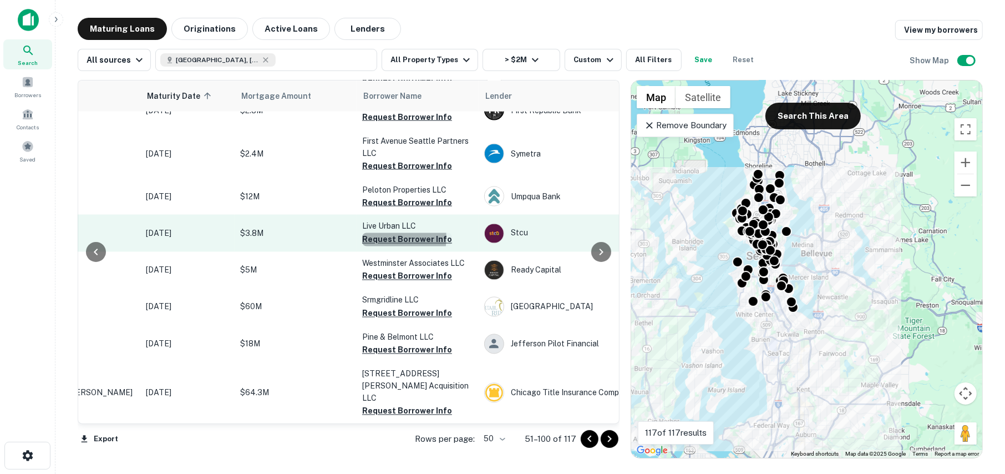
click at [385, 246] on button "Request Borrower Info" at bounding box center [407, 239] width 90 height 13
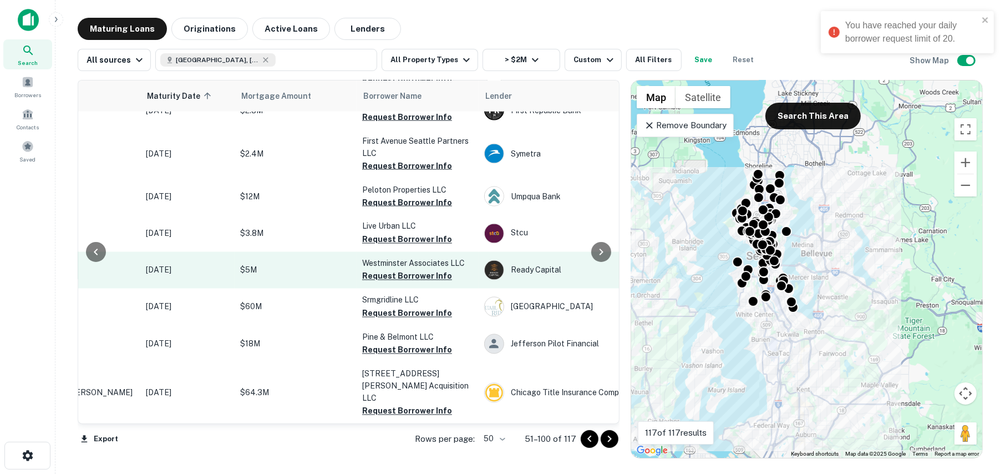
scroll to position [1779, 125]
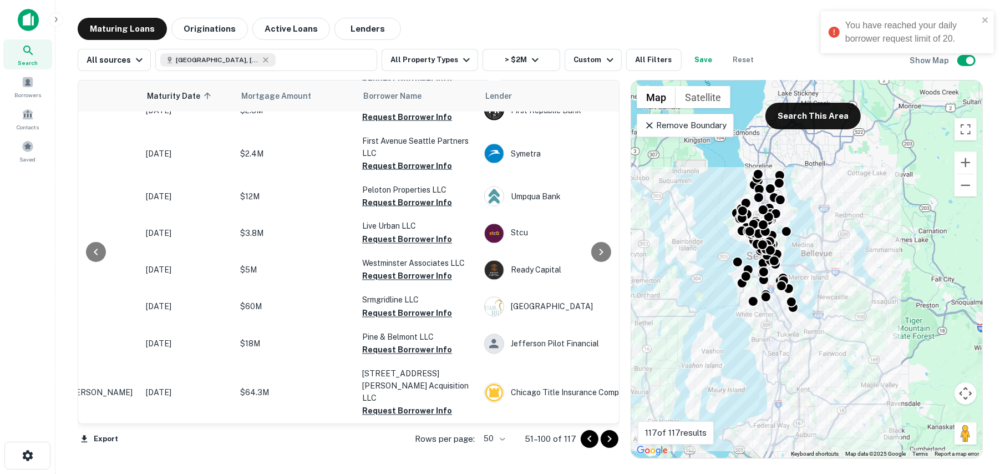
click at [605, 436] on icon "Go to next page" at bounding box center [609, 438] width 13 height 13
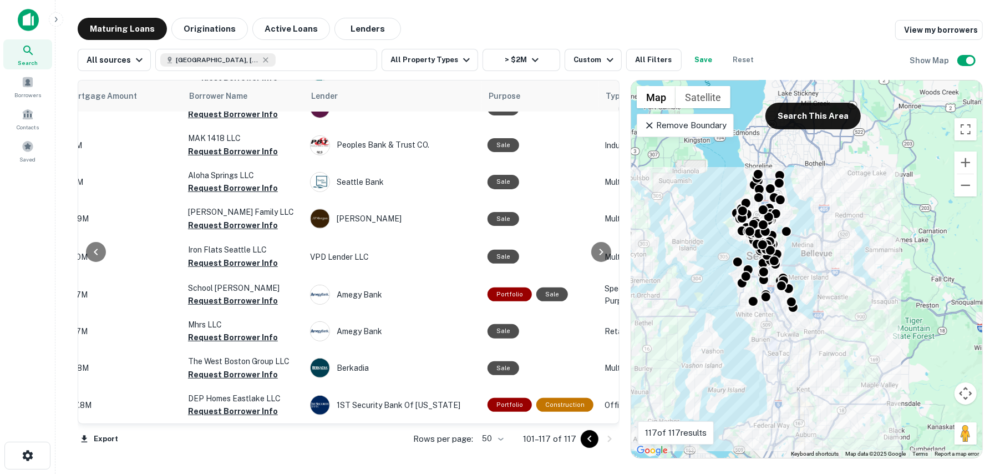
scroll to position [324, 206]
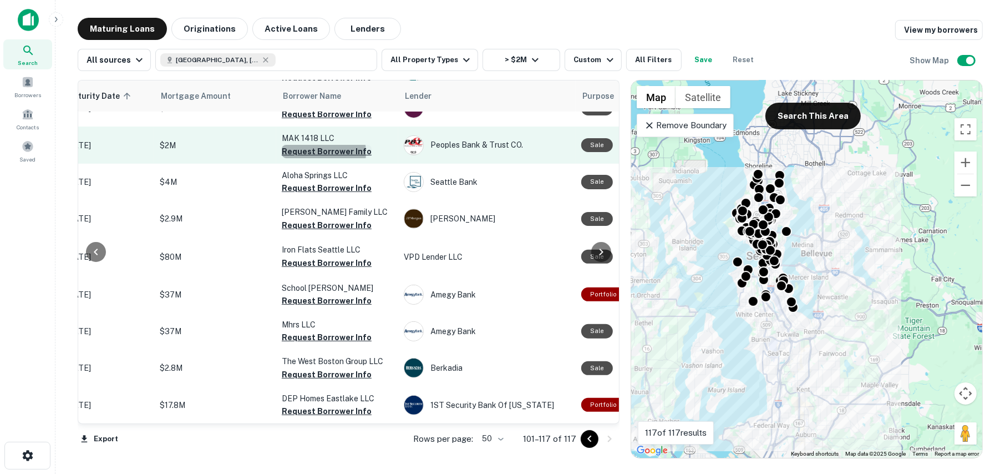
click at [306, 145] on button "Request Borrower Info" at bounding box center [327, 151] width 90 height 13
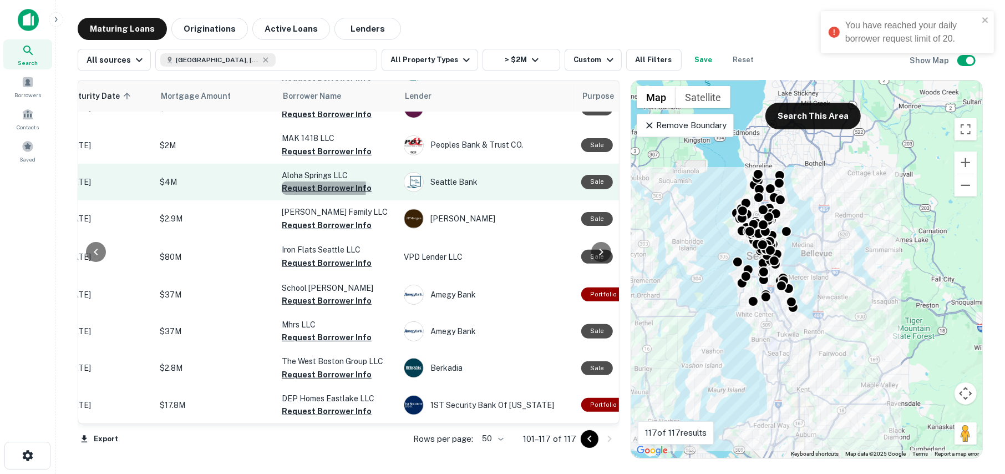
click at [288, 181] on button "Request Borrower Info" at bounding box center [327, 187] width 90 height 13
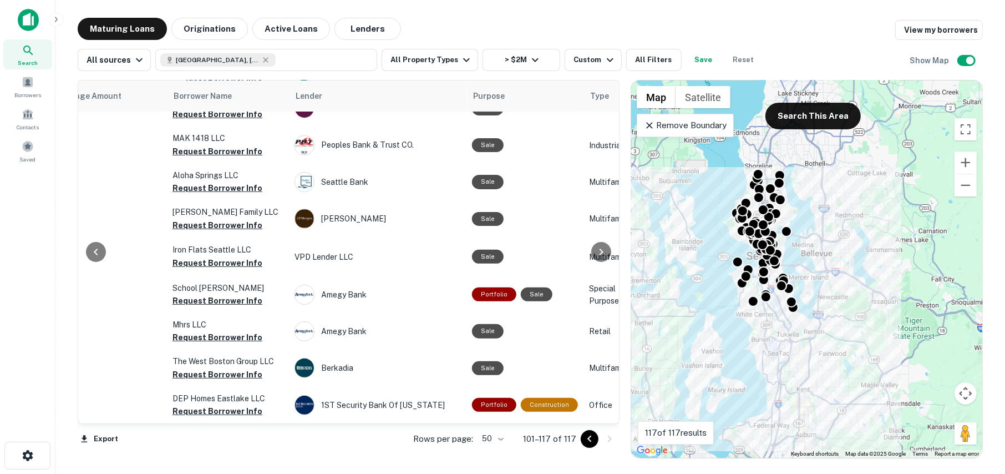
scroll to position [324, 314]
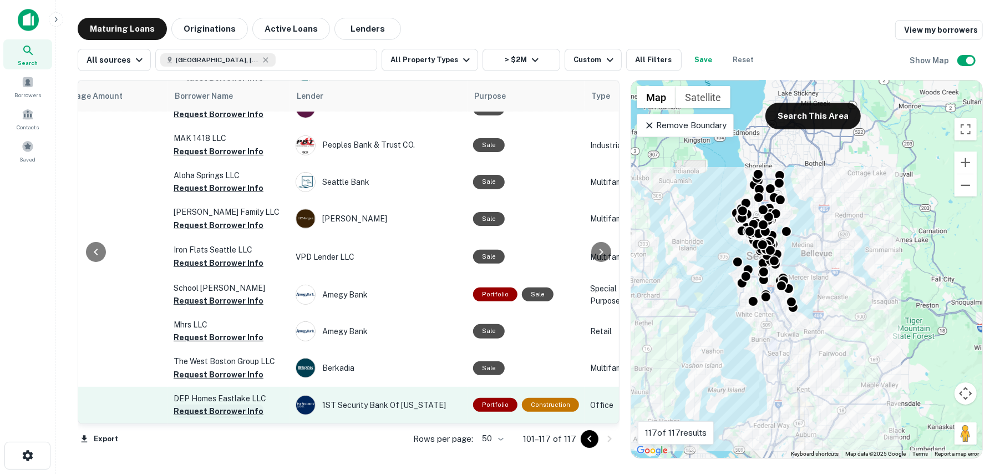
click at [227, 404] on button "Request Borrower Info" at bounding box center [219, 410] width 90 height 13
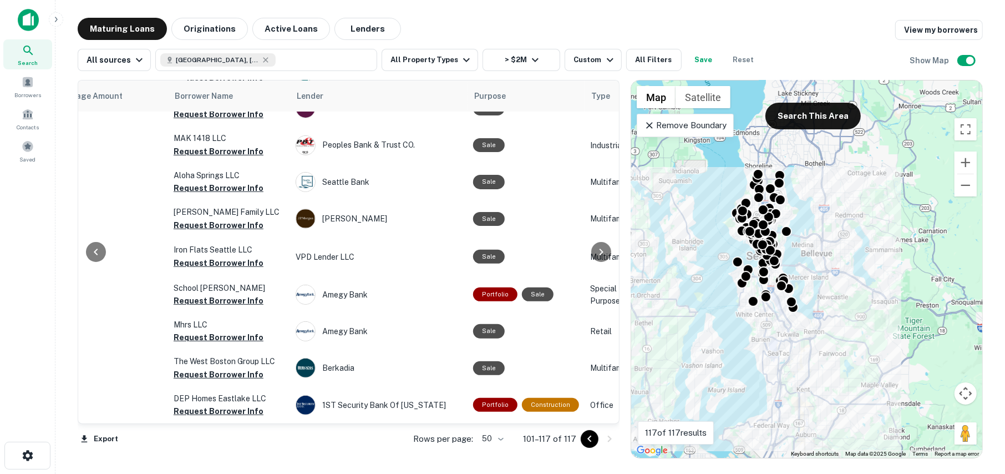
scroll to position [324, 0]
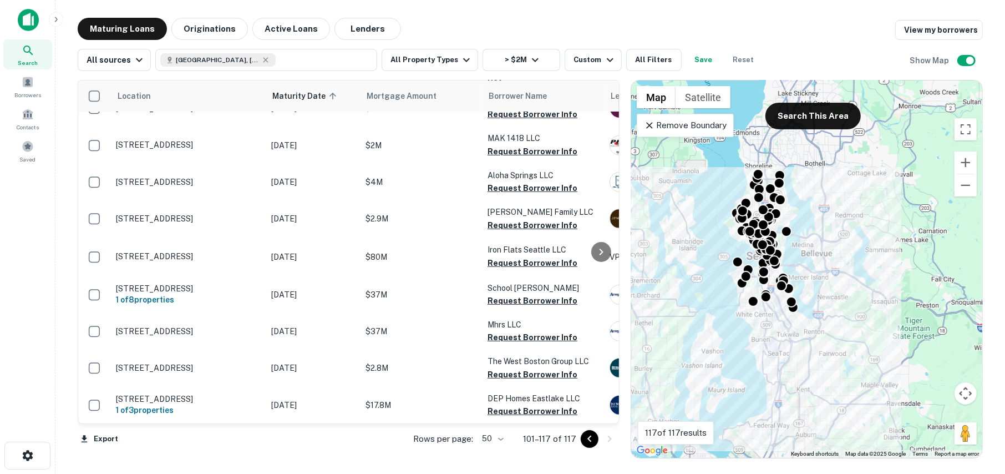
click at [589, 437] on icon "Go to previous page" at bounding box center [589, 438] width 4 height 7
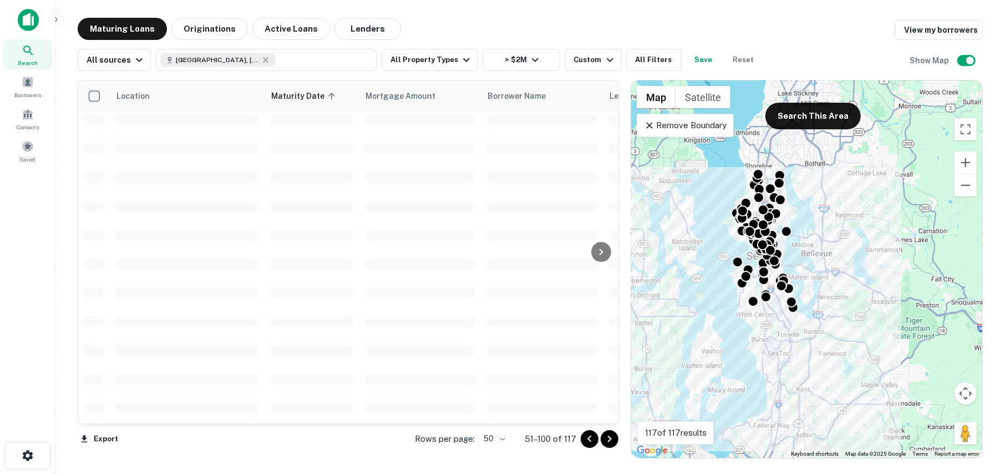
click at [589, 437] on icon "Go to previous page" at bounding box center [589, 438] width 4 height 7
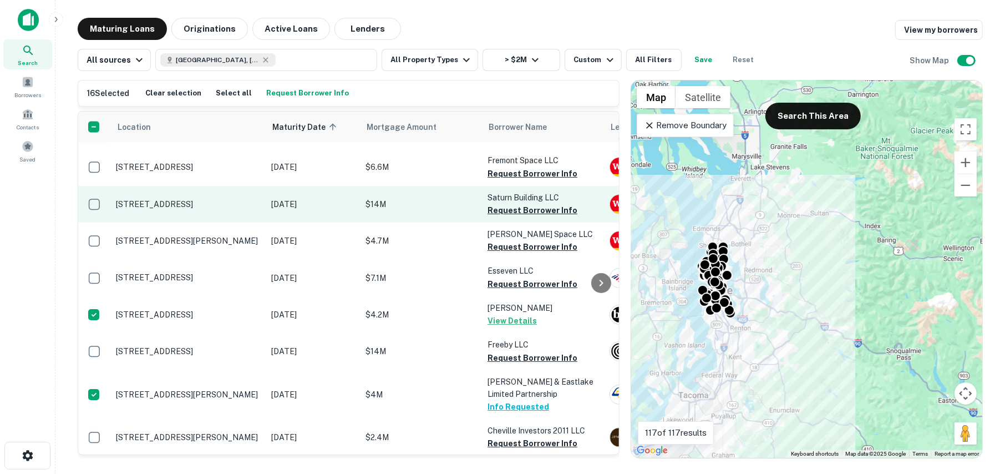
scroll to position [1738, 0]
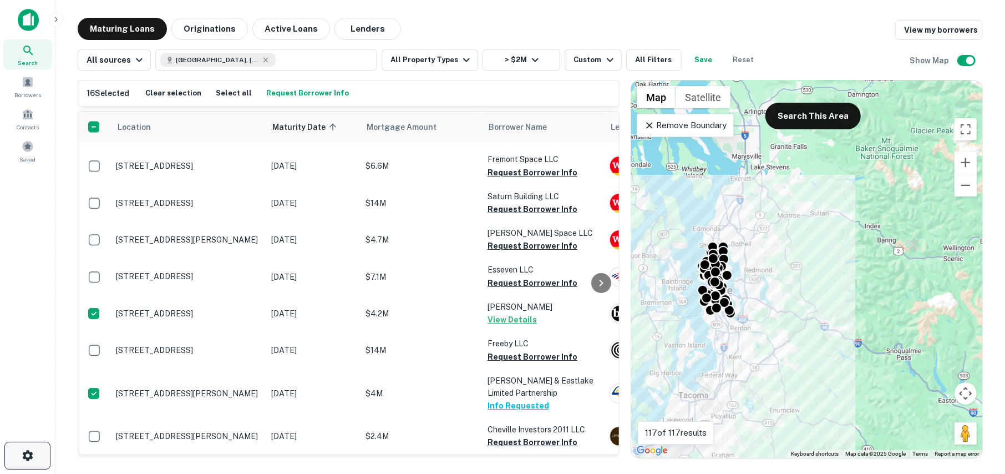
click at [23, 457] on icon "button" at bounding box center [27, 455] width 11 height 11
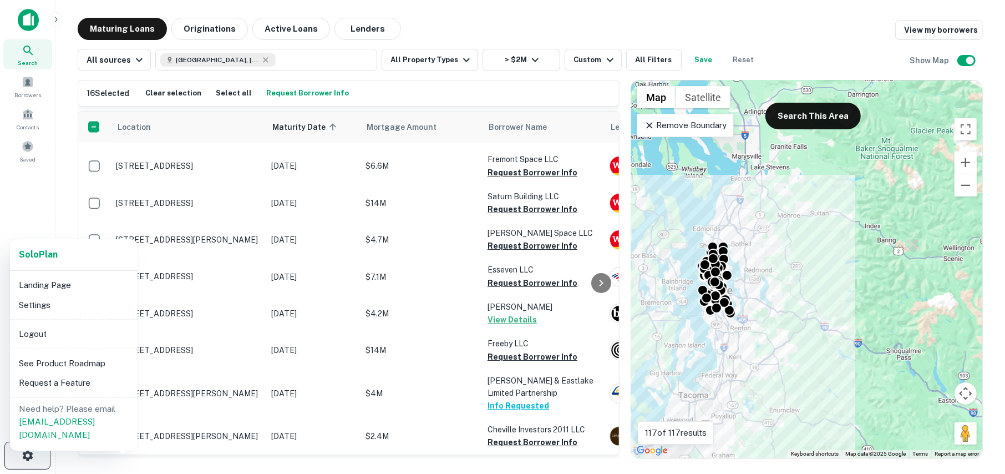
click at [23, 457] on div at bounding box center [502, 237] width 1005 height 474
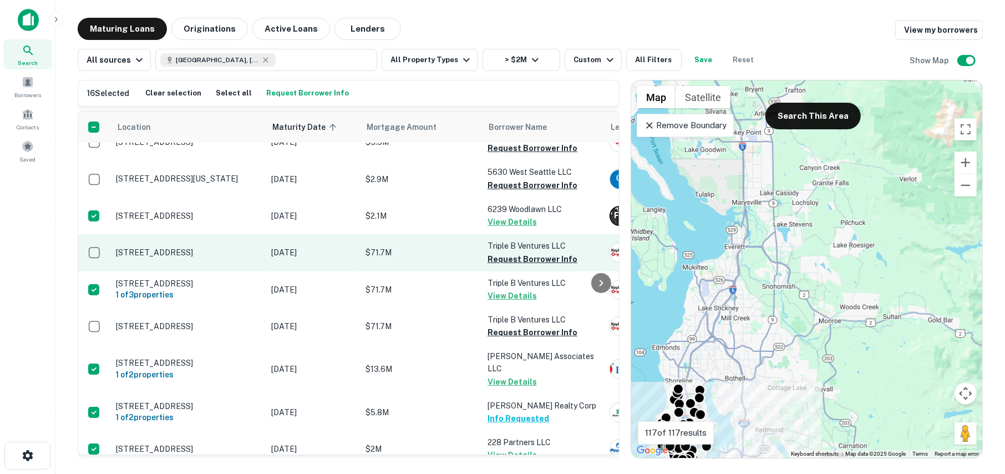
scroll to position [0, 0]
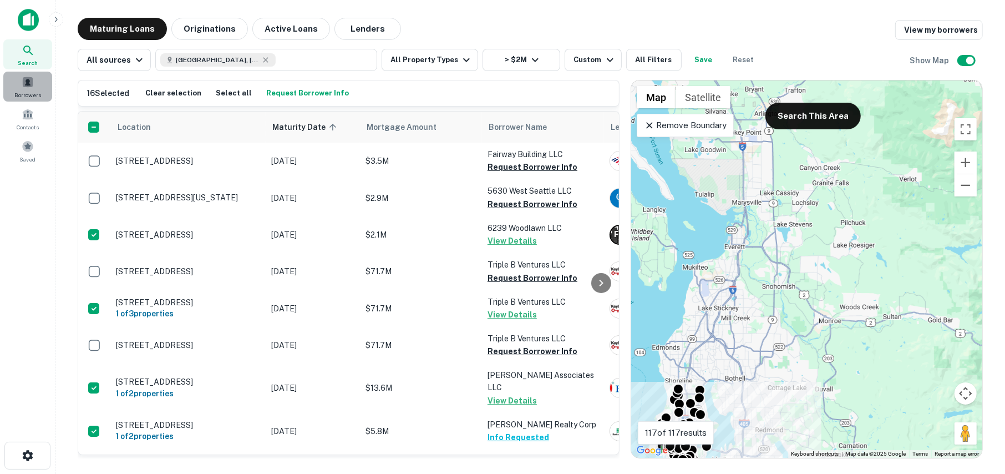
click at [26, 89] on div "Borrowers" at bounding box center [27, 87] width 49 height 30
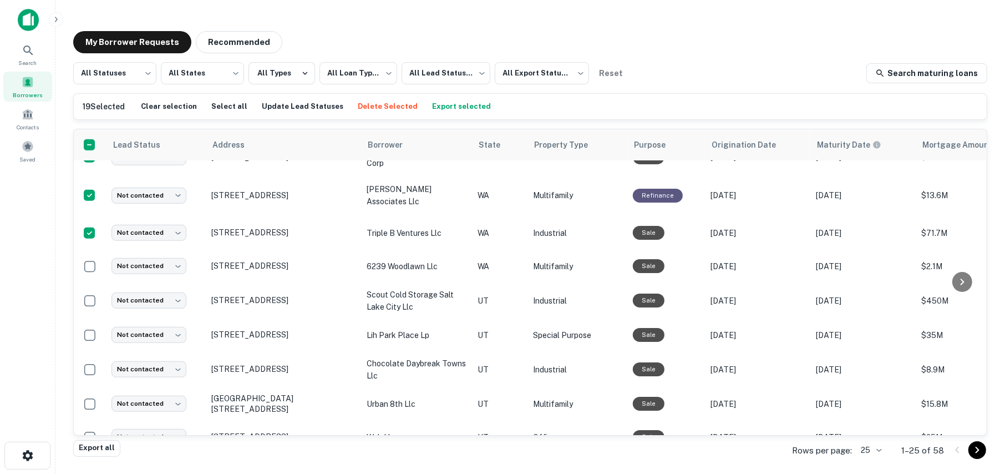
scroll to position [591, 0]
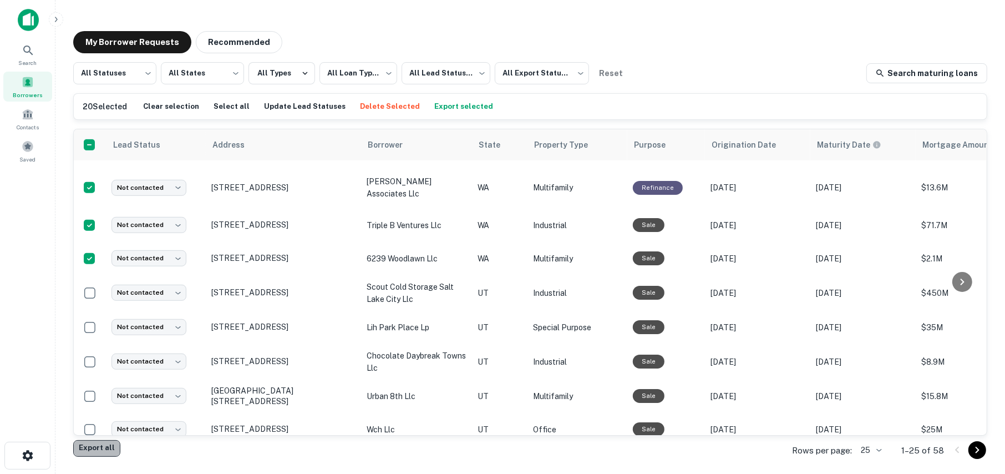
click at [97, 448] on button "Export all" at bounding box center [96, 448] width 47 height 17
